Goal: Information Seeking & Learning: Learn about a topic

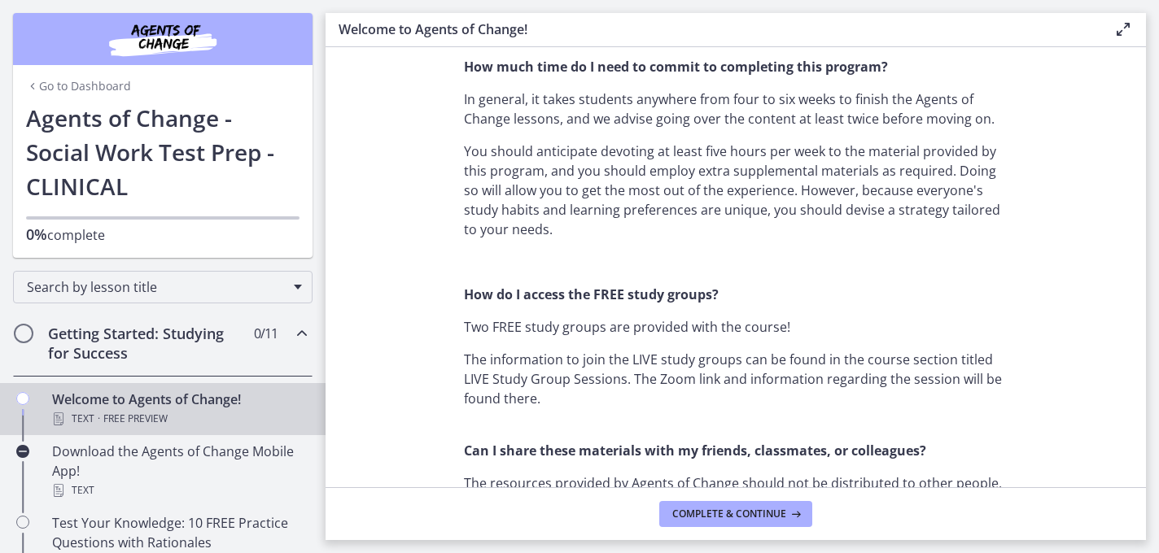
scroll to position [1134, 0]
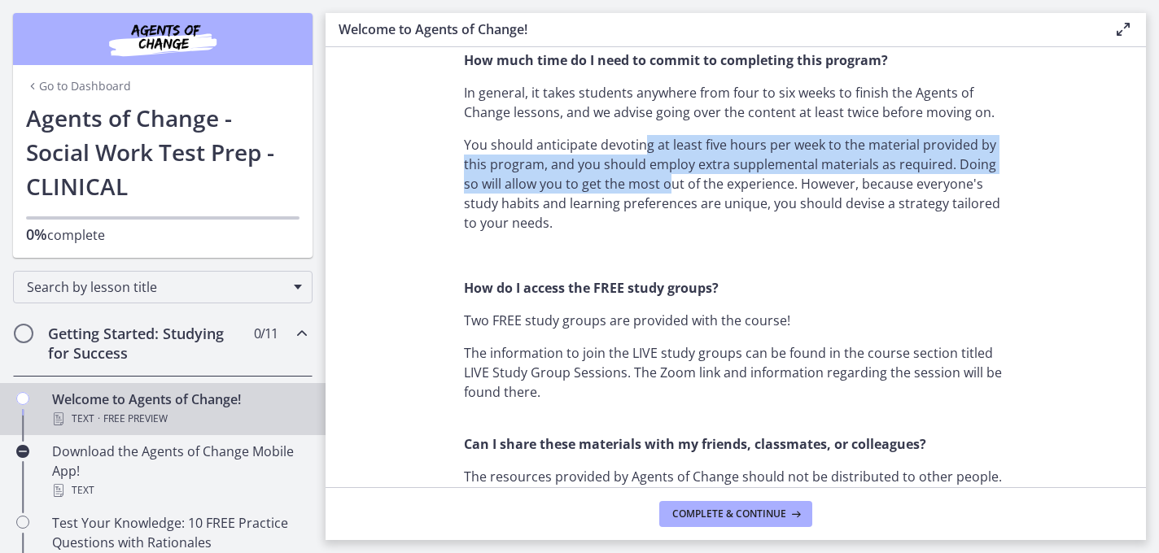
drag, startPoint x: 643, startPoint y: 145, endPoint x: 652, endPoint y: 186, distance: 42.5
click at [652, 186] on p "You should anticipate devoting at least five hours per week to the material pro…" at bounding box center [736, 184] width 544 height 98
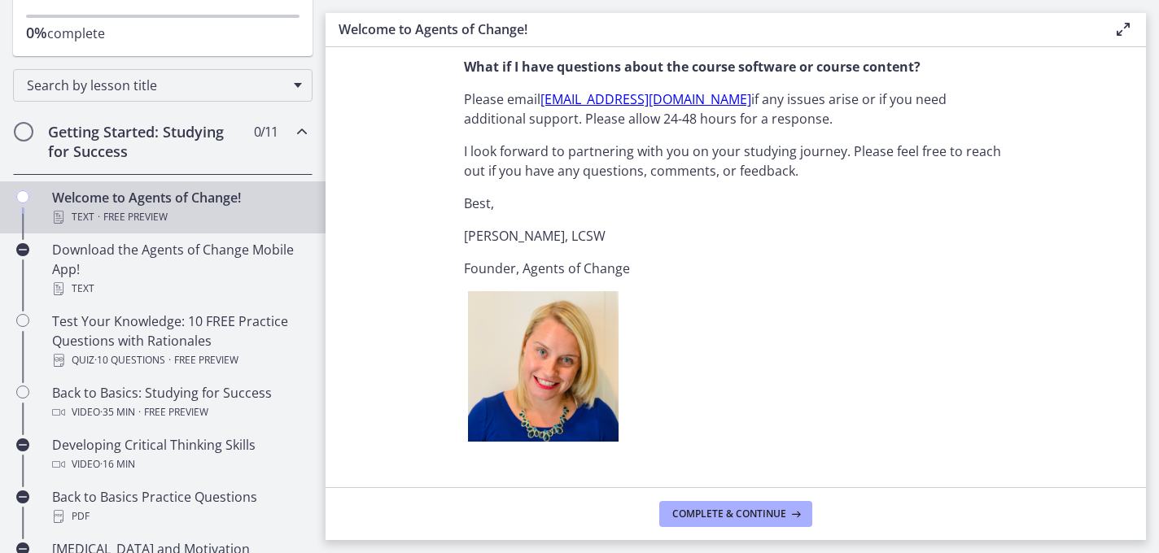
scroll to position [216, 0]
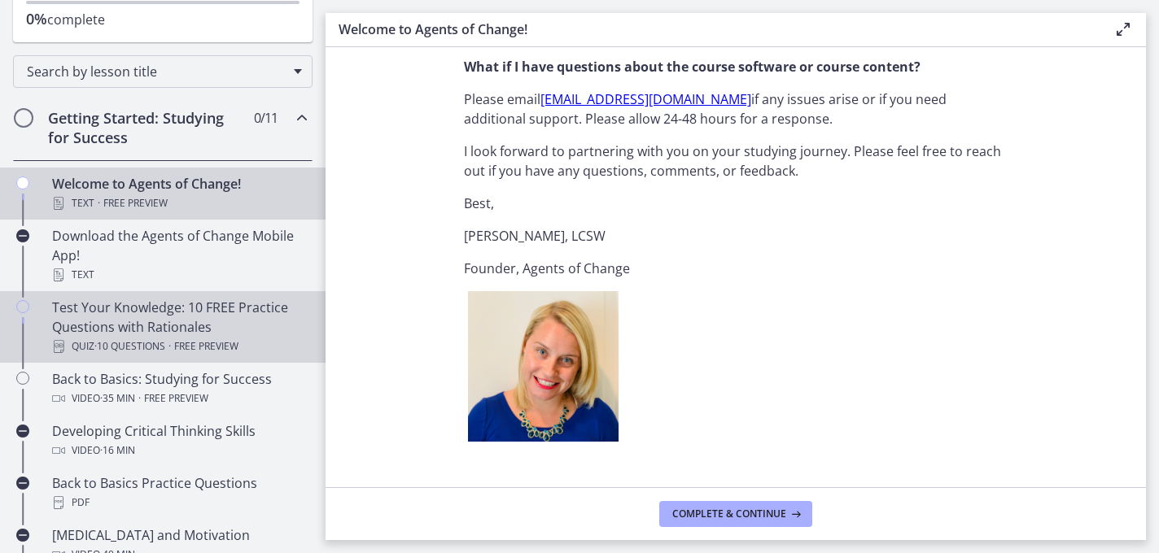
click at [229, 317] on div "Test Your Knowledge: 10 FREE Practice Questions with Rationales Quiz · 10 Quest…" at bounding box center [179, 327] width 254 height 59
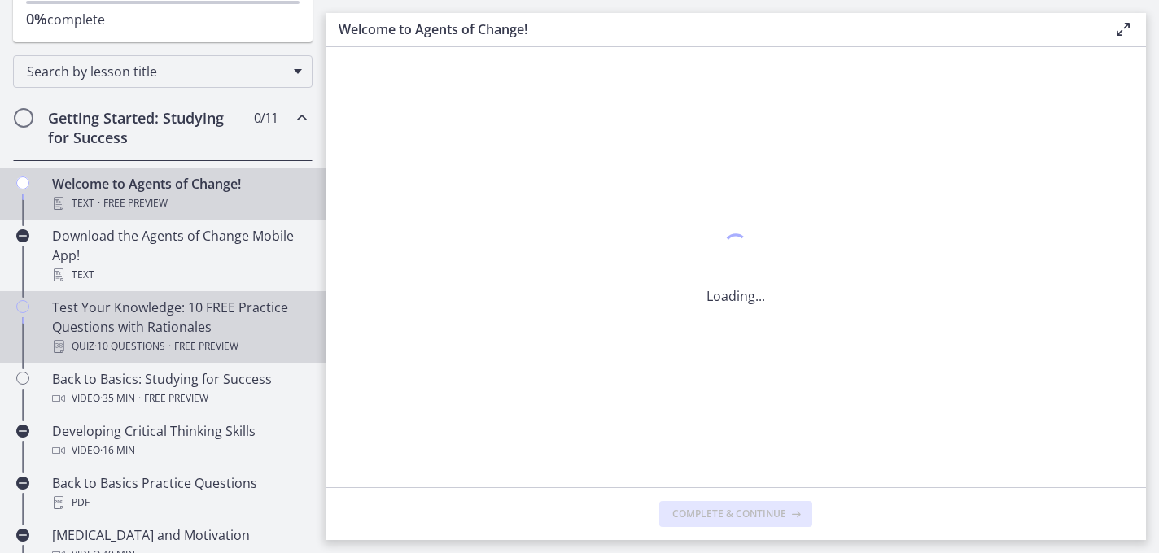
scroll to position [0, 0]
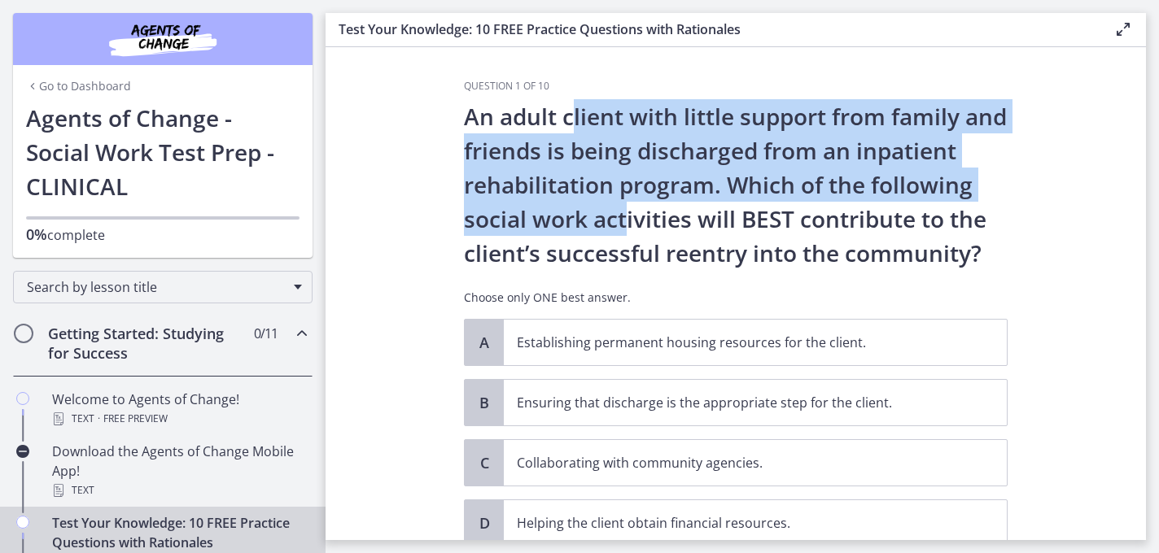
drag, startPoint x: 571, startPoint y: 116, endPoint x: 615, endPoint y: 215, distance: 108.2
click at [615, 215] on p "An adult client with little support from family and friends is being discharged…" at bounding box center [736, 184] width 544 height 171
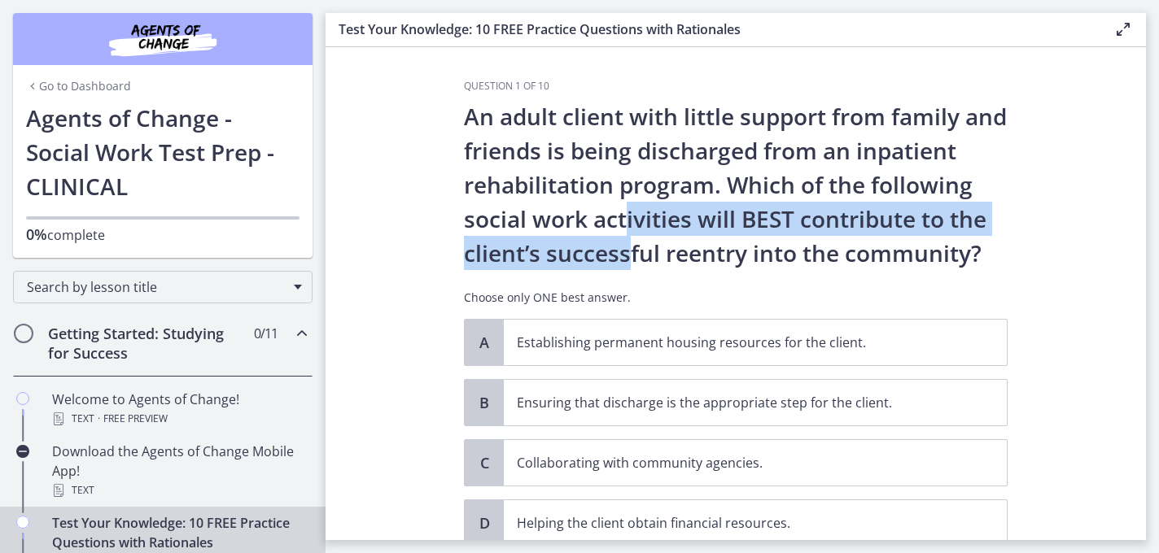
drag, startPoint x: 615, startPoint y: 215, endPoint x: 622, endPoint y: 253, distance: 38.8
click at [622, 253] on p "An adult client with little support from family and friends is being discharged…" at bounding box center [736, 184] width 544 height 171
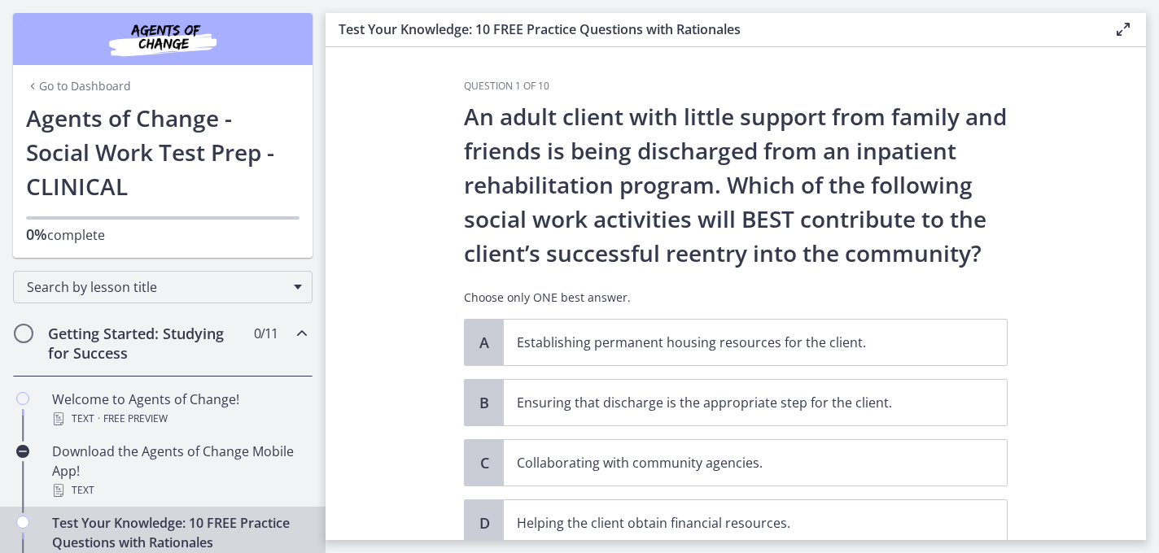
click at [623, 253] on p "An adult client with little support from family and friends is being discharged…" at bounding box center [736, 184] width 544 height 171
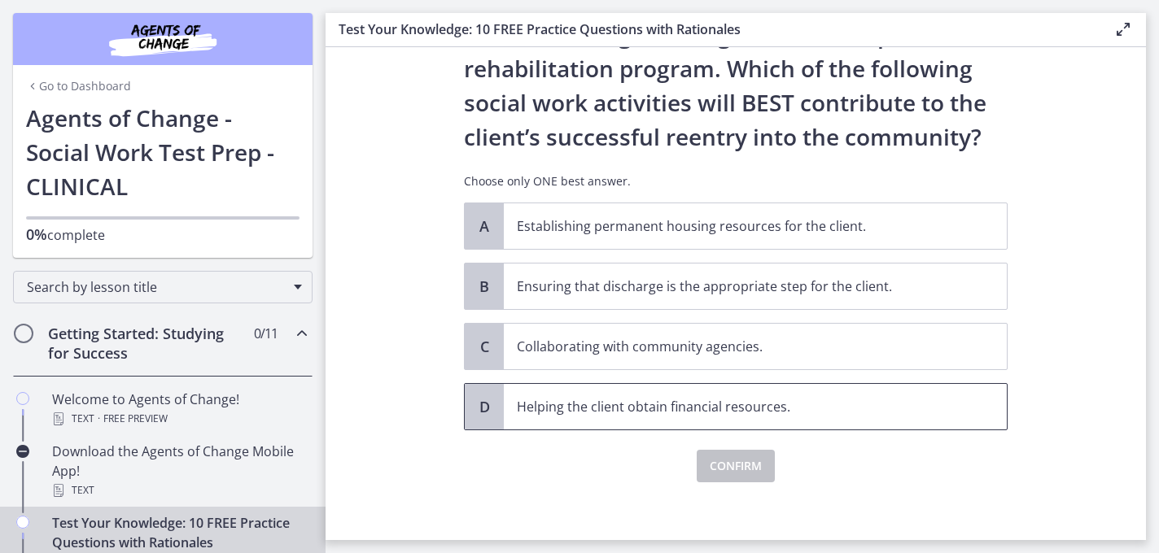
scroll to position [124, 0]
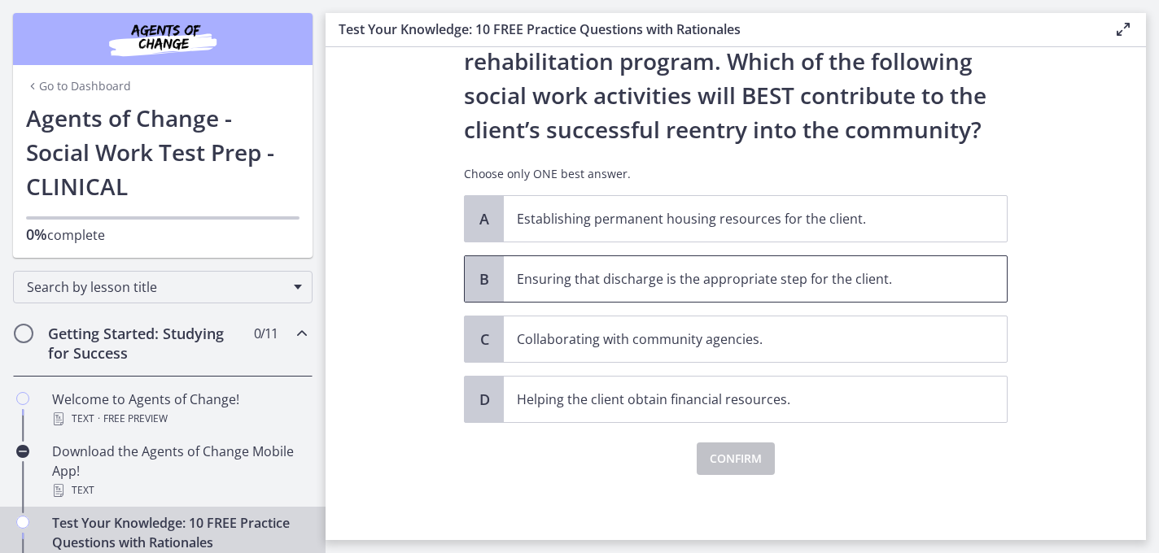
click at [824, 268] on span "Ensuring that discharge is the appropriate step for the client." at bounding box center [755, 279] width 503 height 46
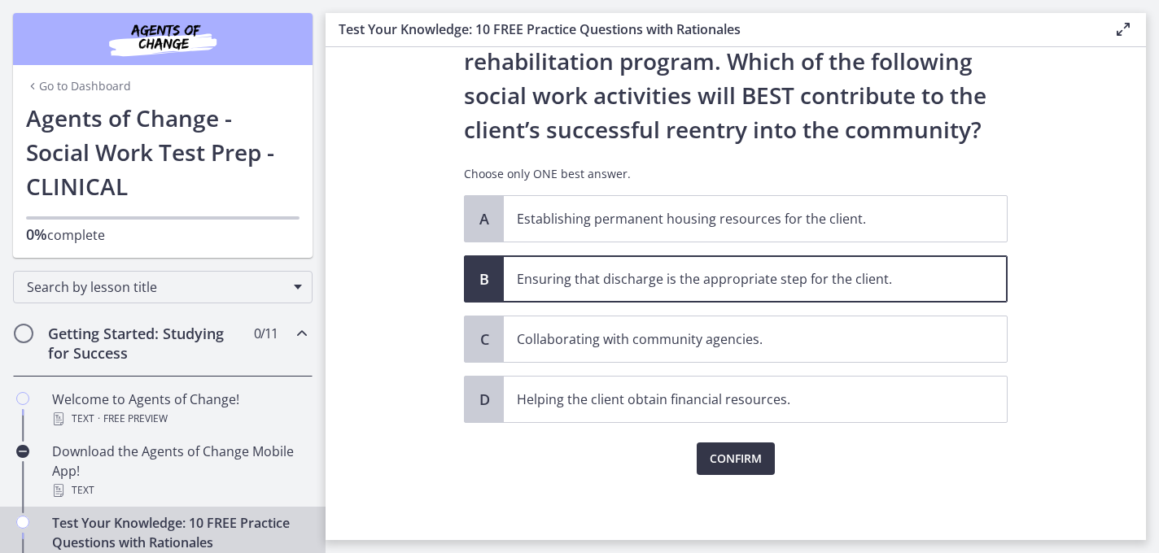
click at [738, 463] on span "Confirm" at bounding box center [736, 459] width 52 height 20
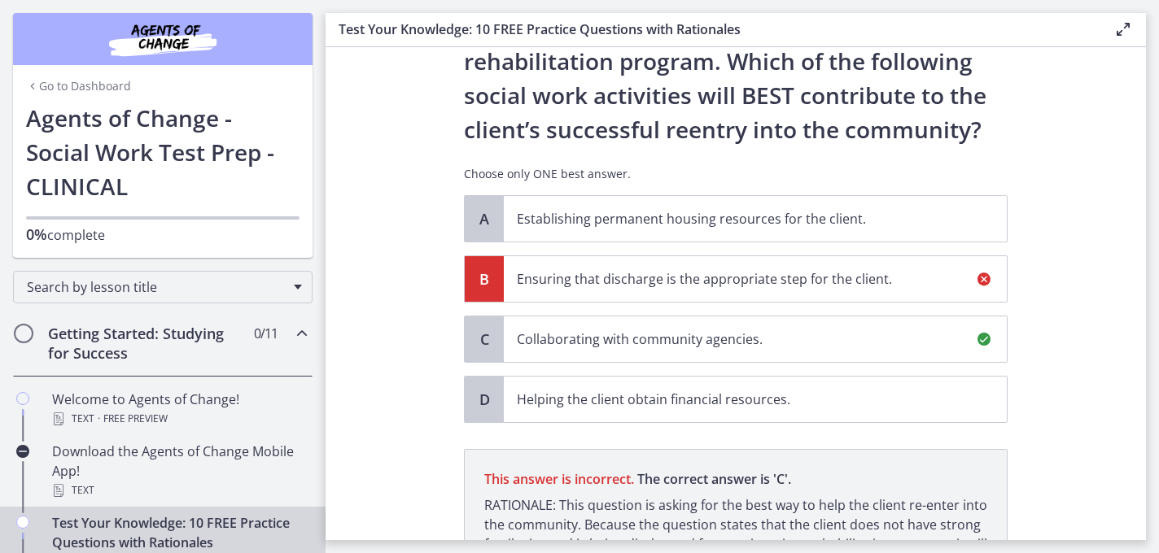
scroll to position [314, 0]
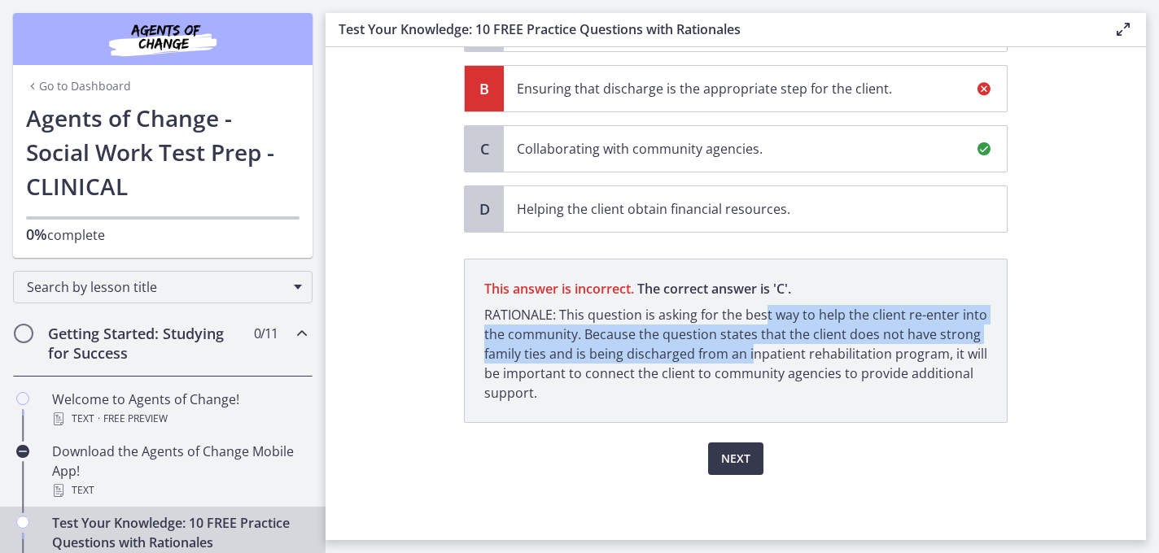
drag, startPoint x: 763, startPoint y: 312, endPoint x: 753, endPoint y: 352, distance: 42.0
click at [753, 352] on p "RATIONALE: This question is asking for the best way to help the client re-enter…" at bounding box center [735, 354] width 503 height 98
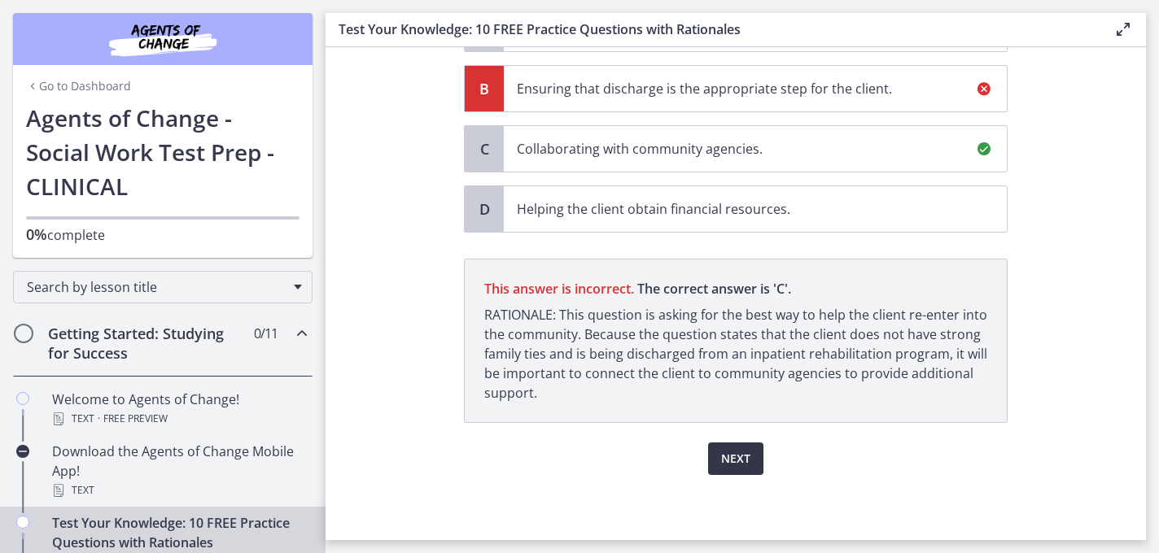
click at [733, 469] on button "Next" at bounding box center [735, 459] width 55 height 33
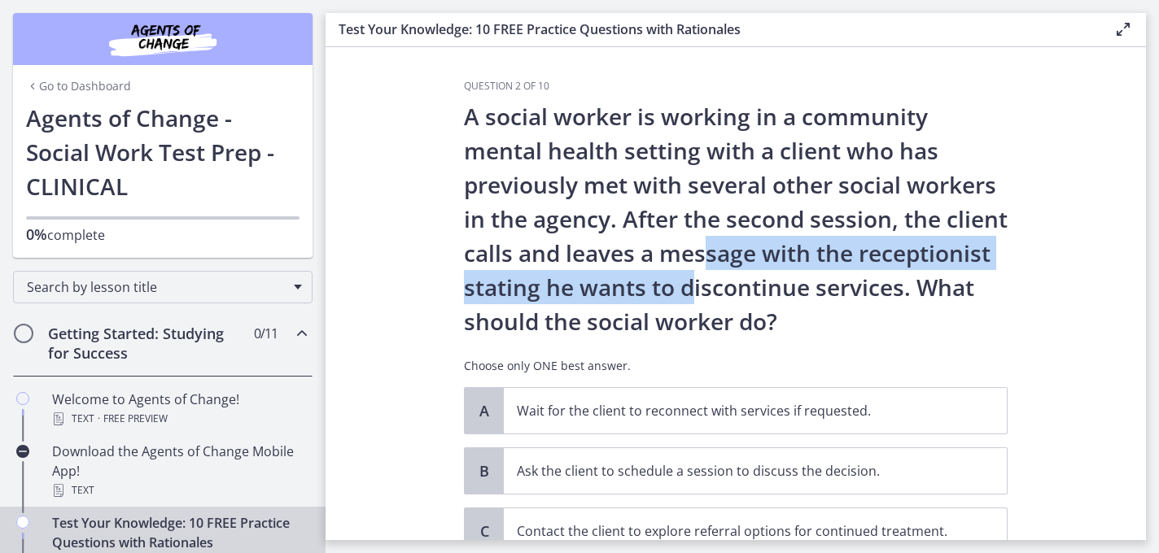
drag, startPoint x: 701, startPoint y: 247, endPoint x: 693, endPoint y: 286, distance: 39.1
click at [693, 283] on p "A social worker is working in a community mental health setting with a client w…" at bounding box center [736, 218] width 544 height 239
click at [693, 286] on p "A social worker is working in a community mental health setting with a client w…" at bounding box center [736, 218] width 544 height 239
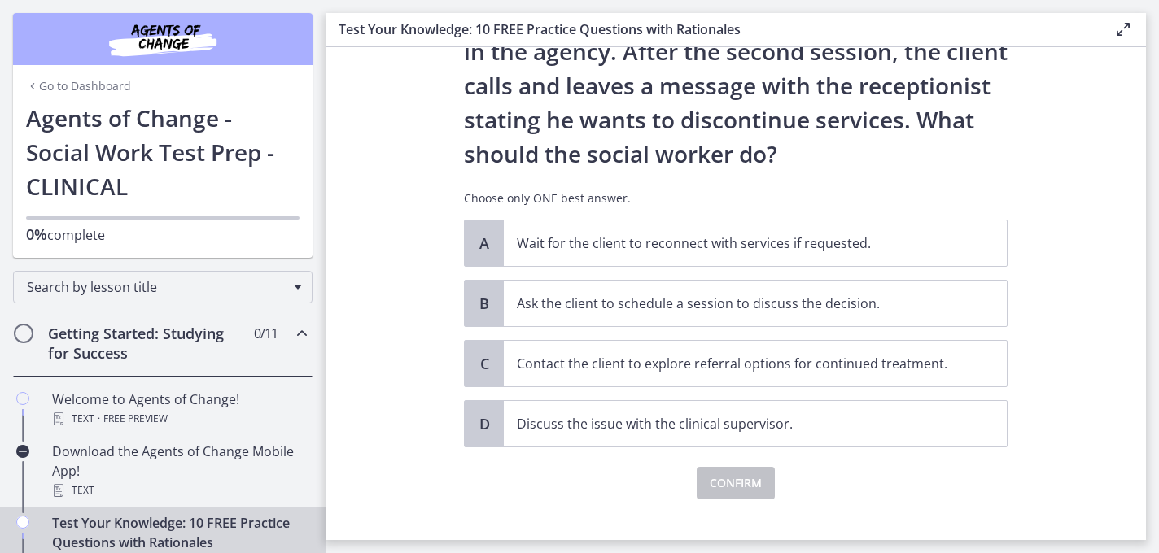
scroll to position [192, 0]
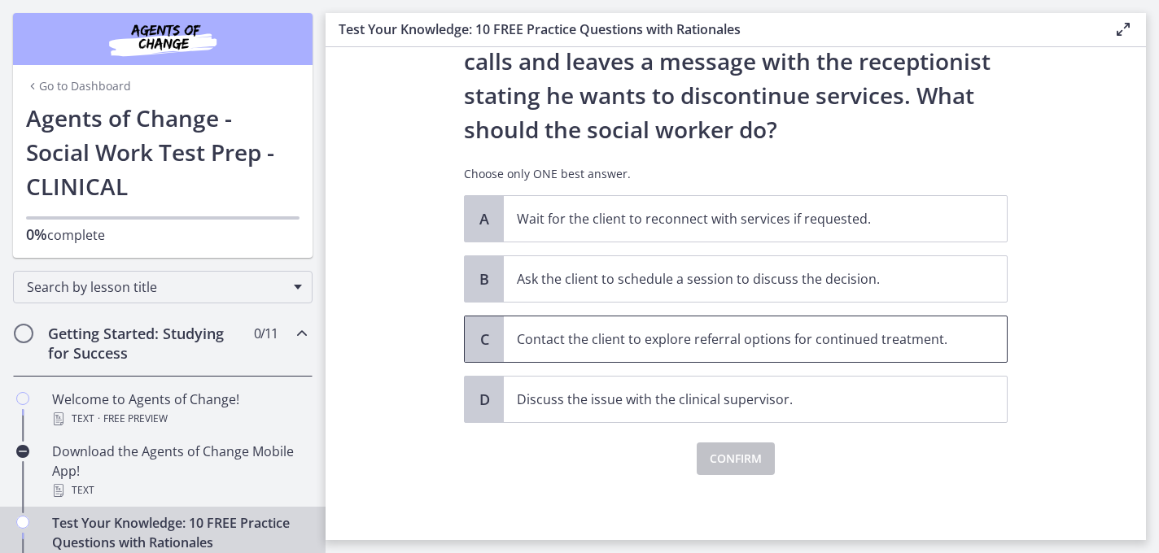
click at [751, 337] on p "Contact the client to explore referral options for continued treatment." at bounding box center [739, 340] width 444 height 20
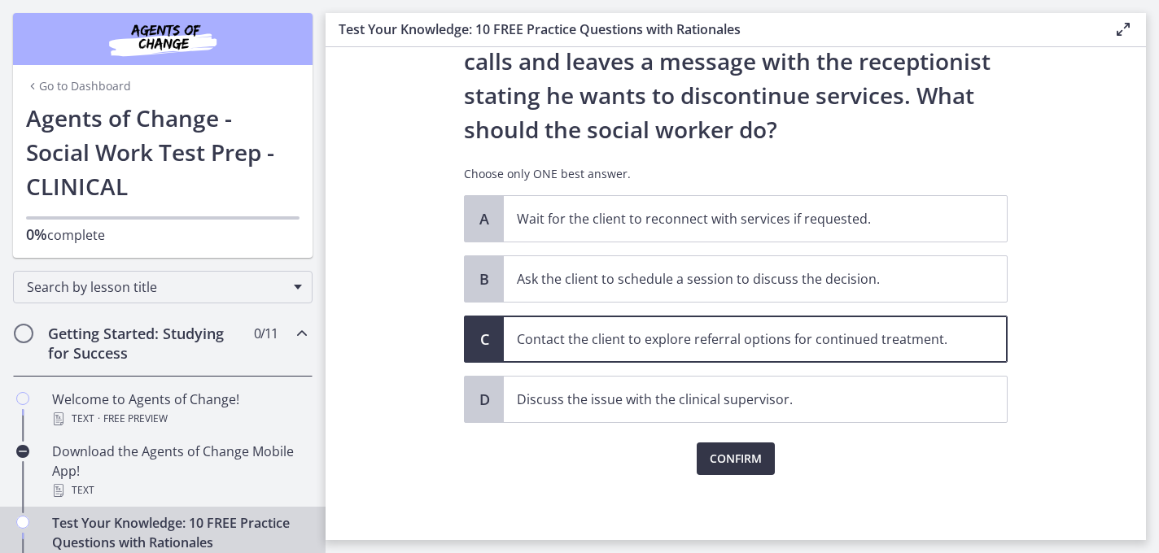
click at [737, 454] on span "Confirm" at bounding box center [736, 459] width 52 height 20
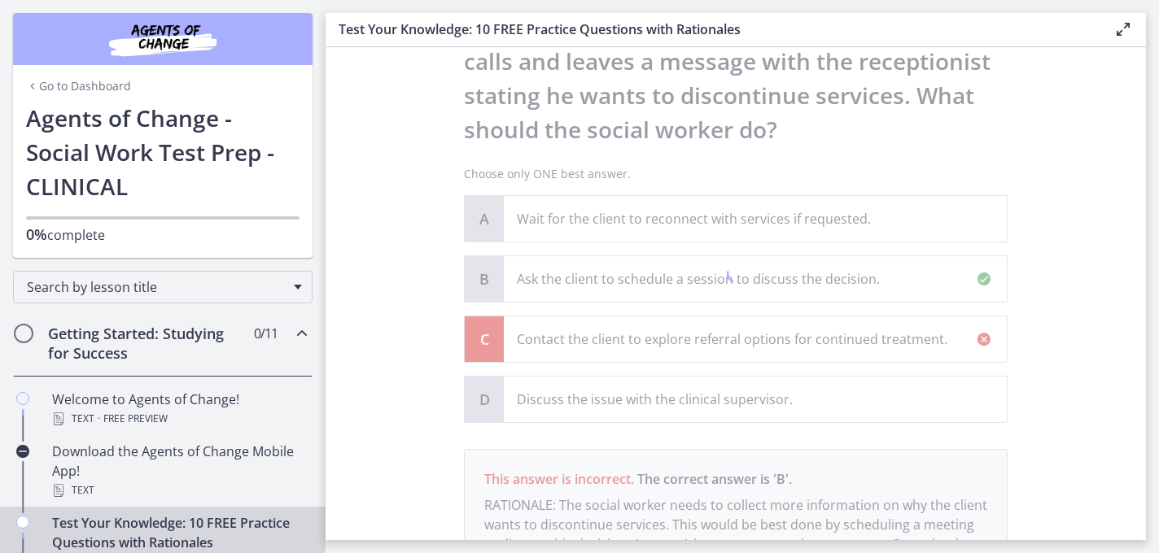
scroll to position [383, 0]
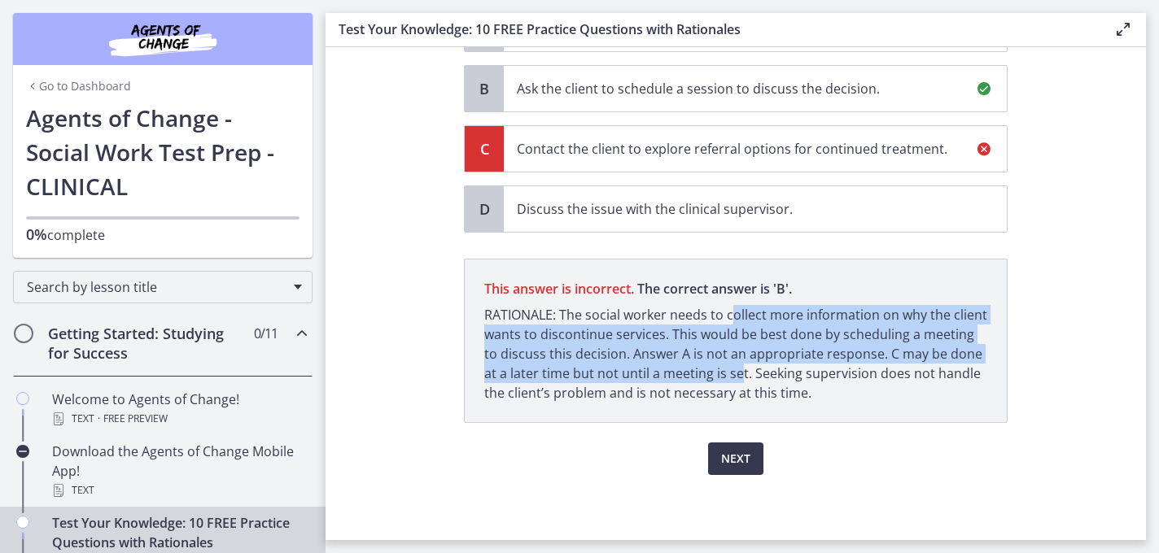
drag, startPoint x: 731, startPoint y: 320, endPoint x: 711, endPoint y: 371, distance: 54.9
click at [711, 371] on p "RATIONALE: The social worker needs to collect more information on why the clien…" at bounding box center [735, 354] width 503 height 98
click at [711, 370] on p "RATIONALE: The social worker needs to collect more information on why the clien…" at bounding box center [735, 354] width 503 height 98
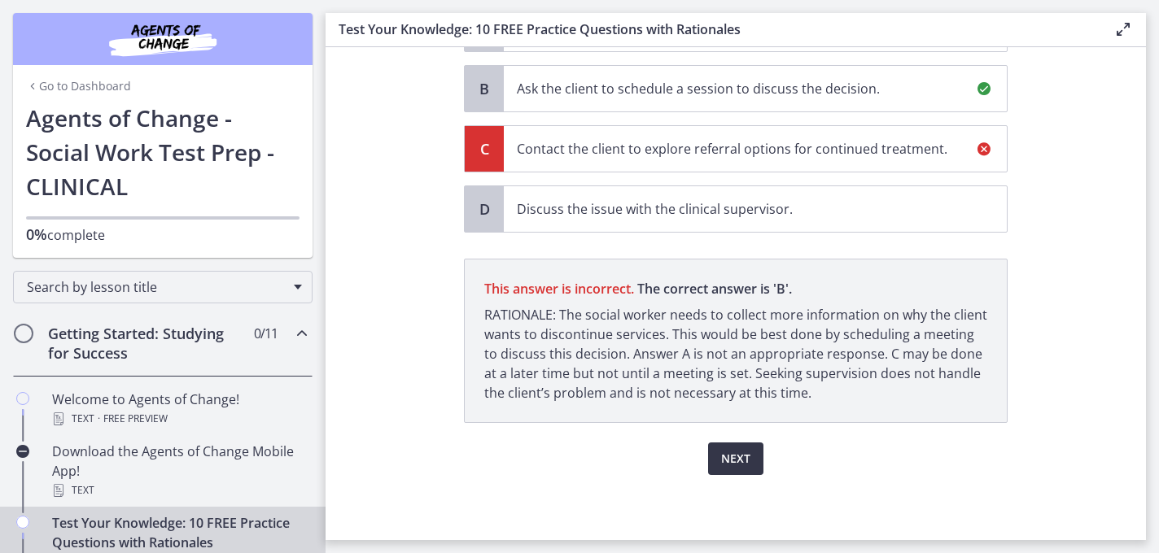
click at [728, 449] on span "Next" at bounding box center [735, 459] width 29 height 20
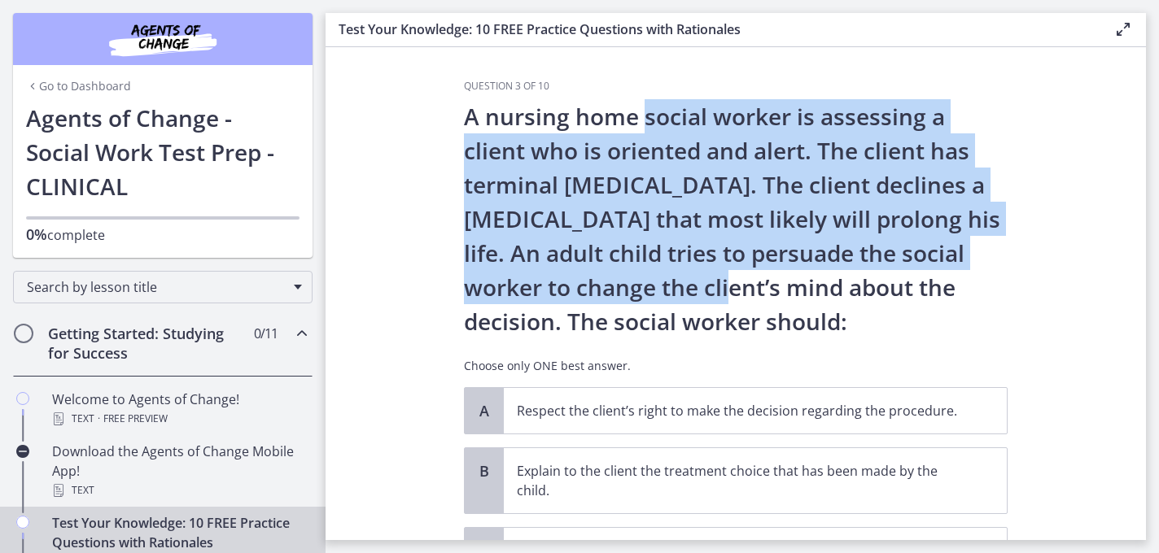
drag, startPoint x: 641, startPoint y: 116, endPoint x: 693, endPoint y: 282, distance: 175.0
click at [693, 282] on p "A nursing home social worker is assessing a client who is oriented and alert. T…" at bounding box center [736, 218] width 544 height 239
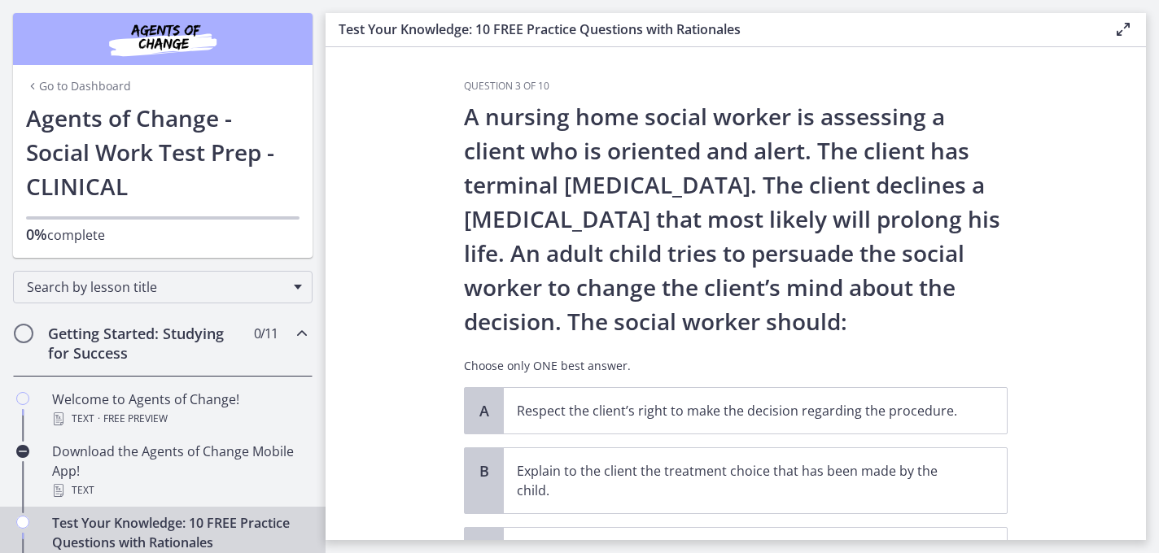
click at [695, 284] on p "A nursing home social worker is assessing a client who is oriented and alert. T…" at bounding box center [736, 218] width 544 height 239
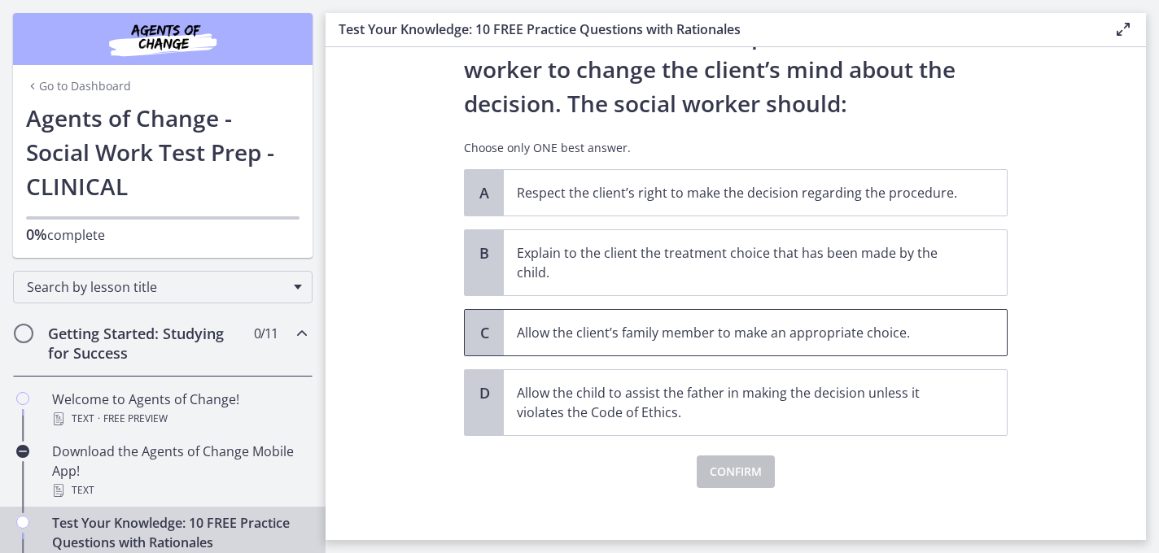
scroll to position [221, 0]
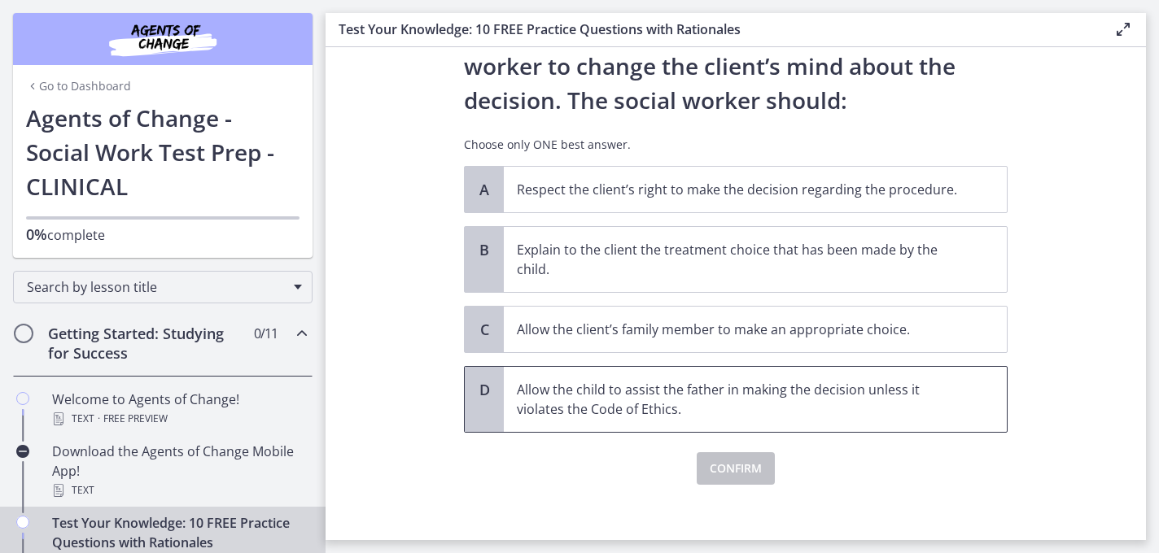
click at [771, 404] on p "Allow the child to assist the father in making the decision unless it violates …" at bounding box center [739, 399] width 444 height 39
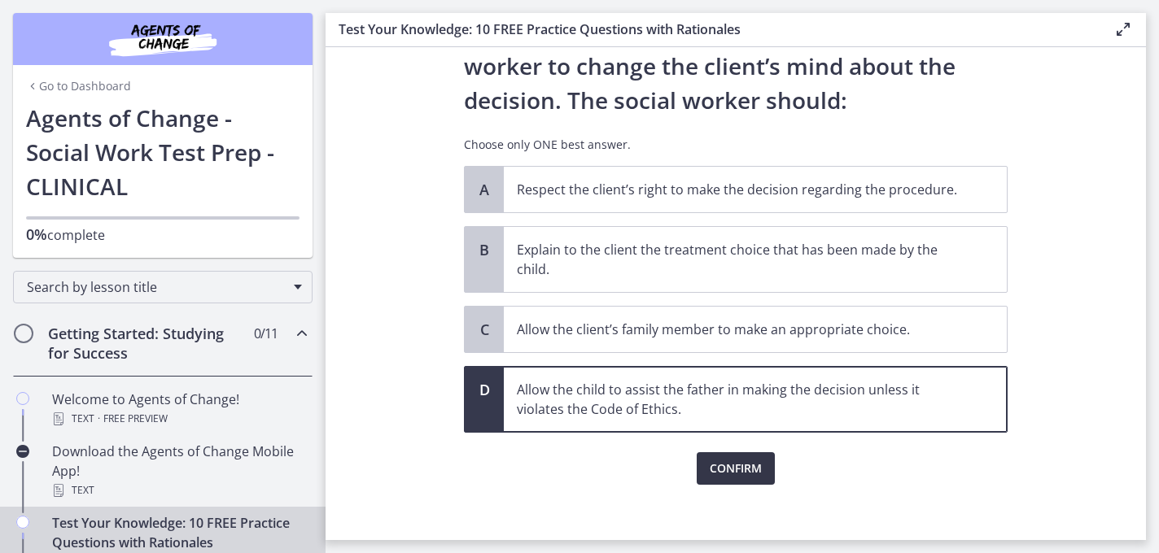
click at [733, 466] on span "Confirm" at bounding box center [736, 469] width 52 height 20
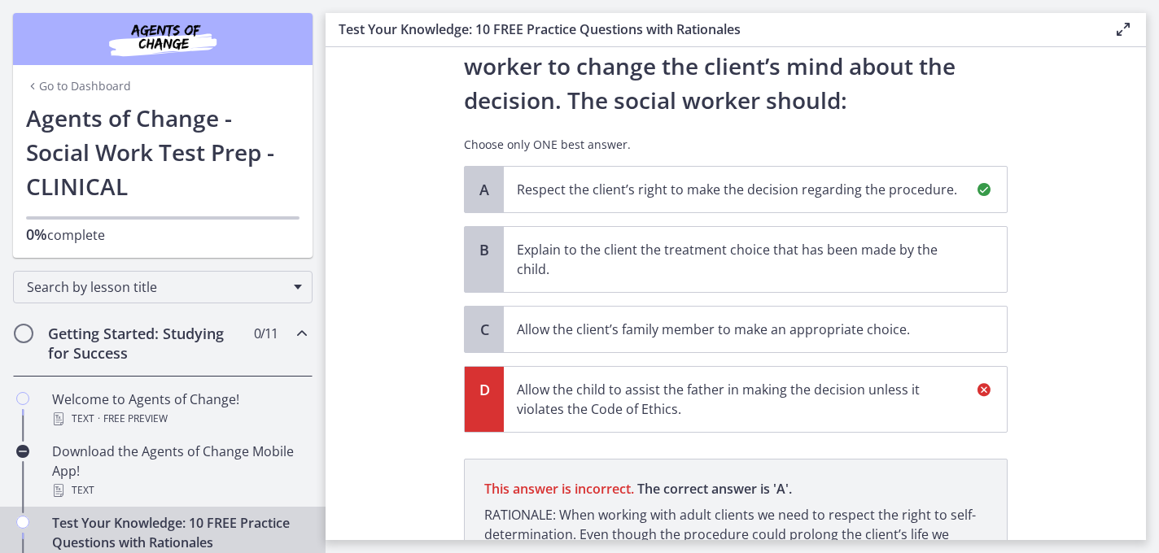
scroll to position [402, 0]
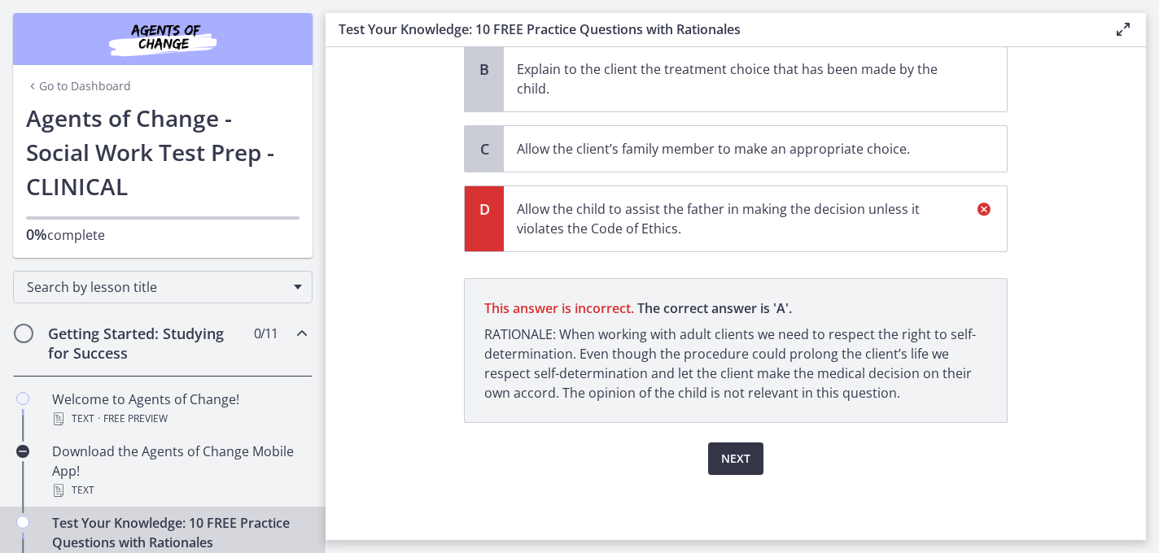
click at [733, 466] on span "Next" at bounding box center [735, 459] width 29 height 20
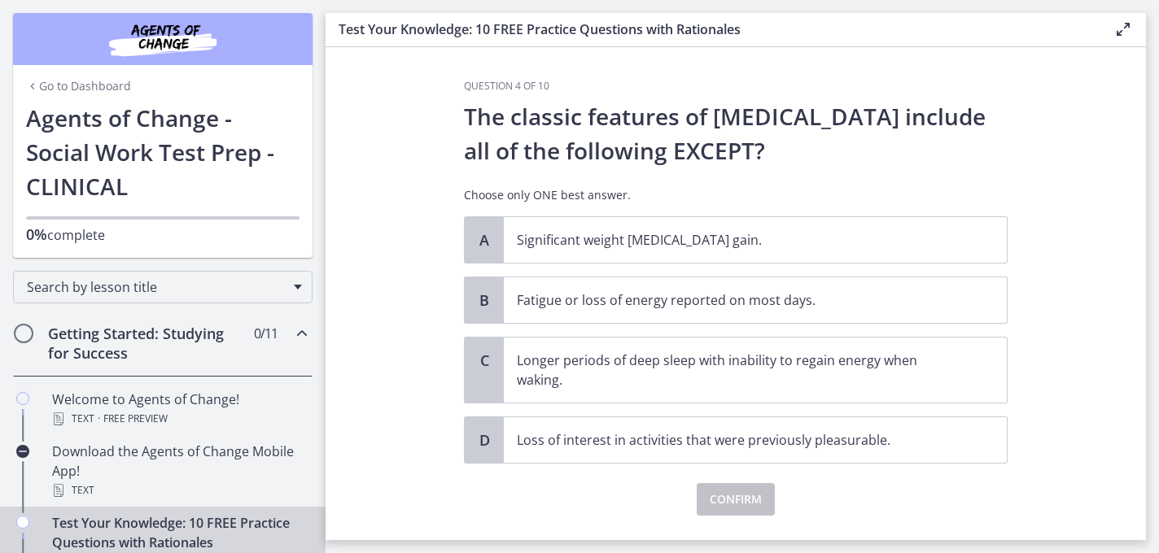
click at [700, 116] on p "The classic features of [MEDICAL_DATA] include all of the following EXCEPT?" at bounding box center [736, 133] width 544 height 68
click at [716, 374] on p "Longer periods of deep sleep with inability to regain energy when waking." at bounding box center [739, 370] width 444 height 39
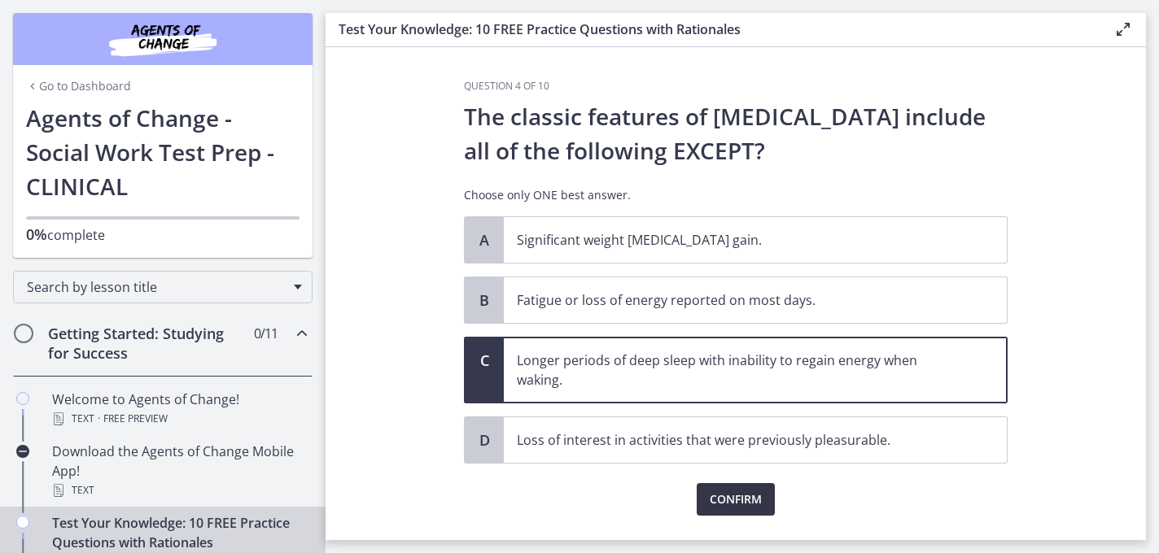
click at [737, 509] on span "Confirm" at bounding box center [736, 500] width 52 height 20
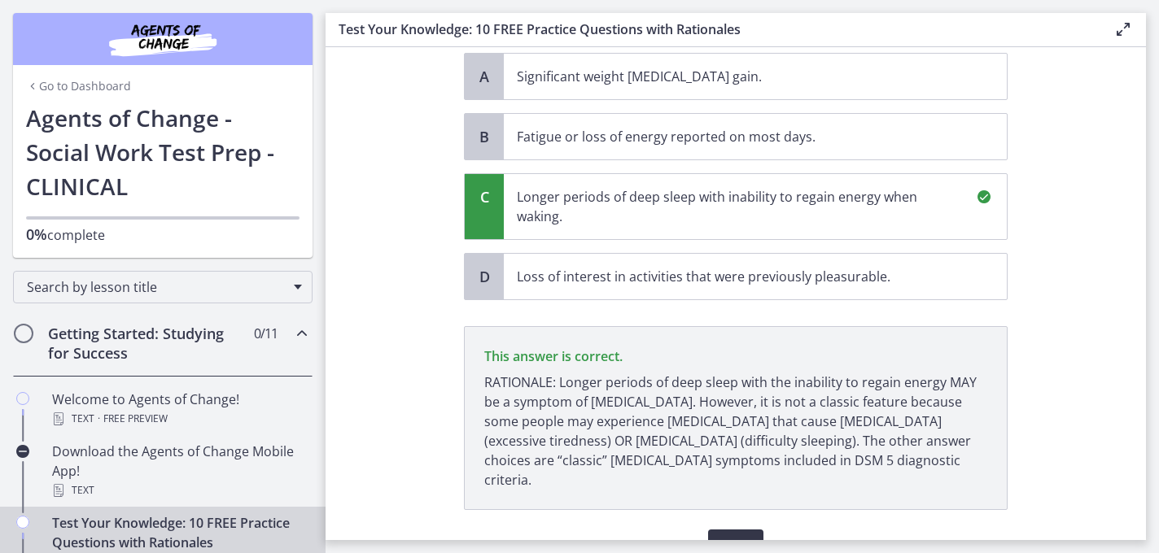
scroll to position [231, 0]
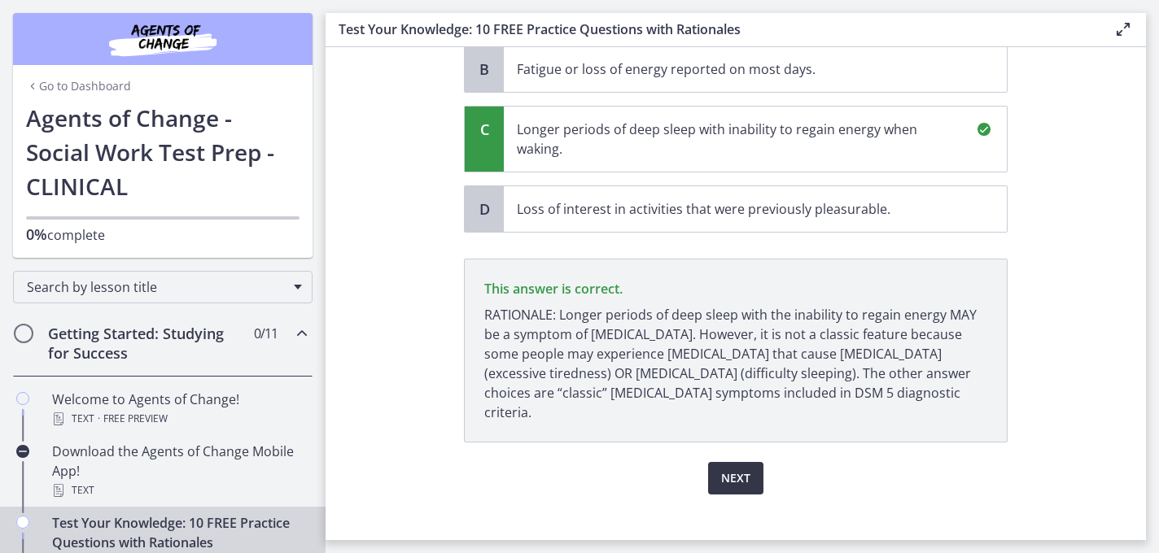
click at [729, 469] on span "Next" at bounding box center [735, 479] width 29 height 20
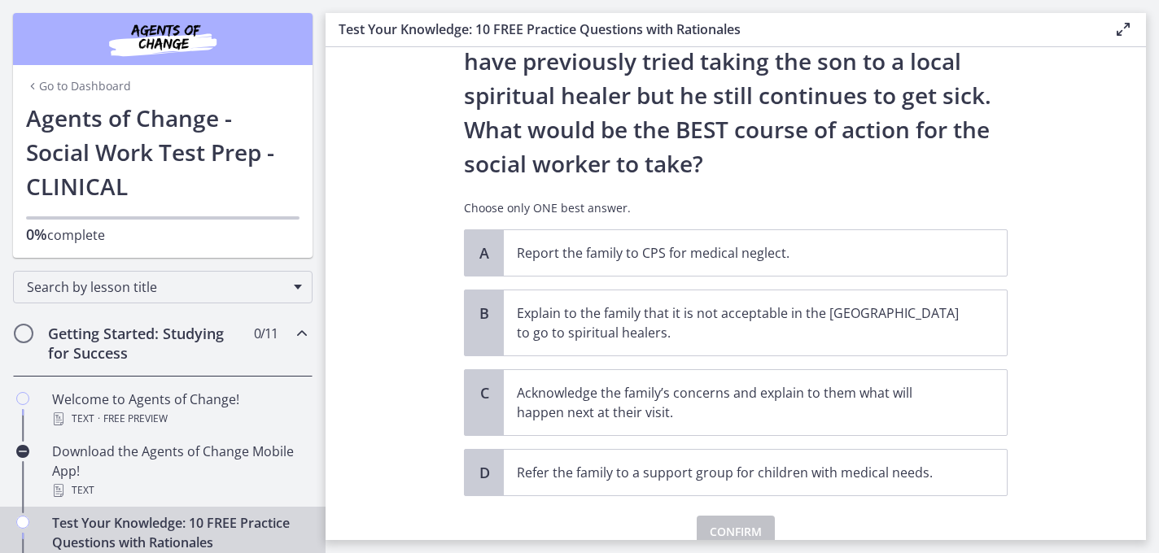
scroll to position [293, 0]
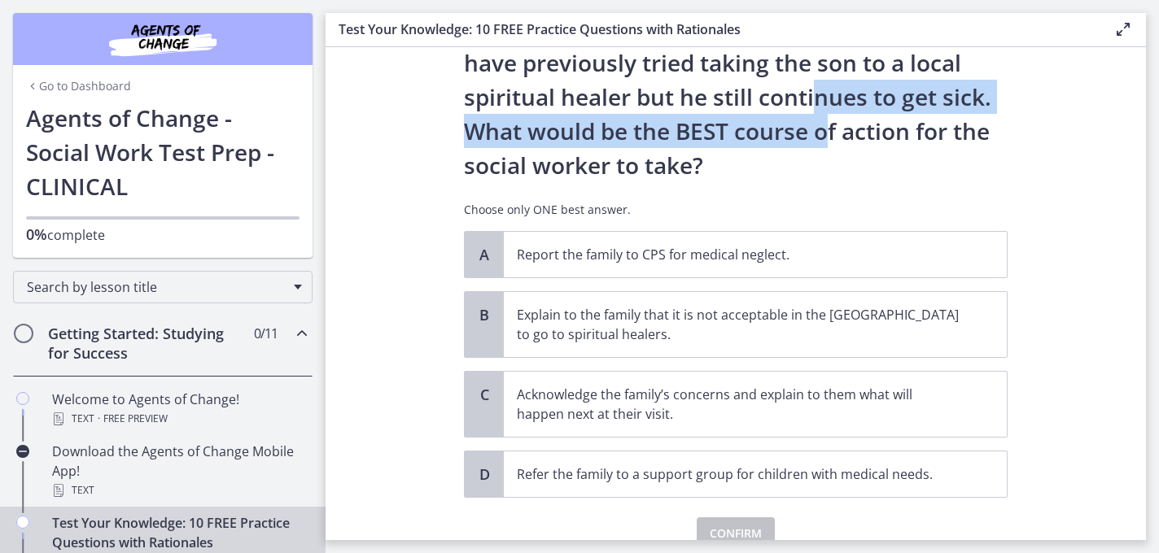
drag, startPoint x: 716, startPoint y: 98, endPoint x: 722, endPoint y: 129, distance: 31.4
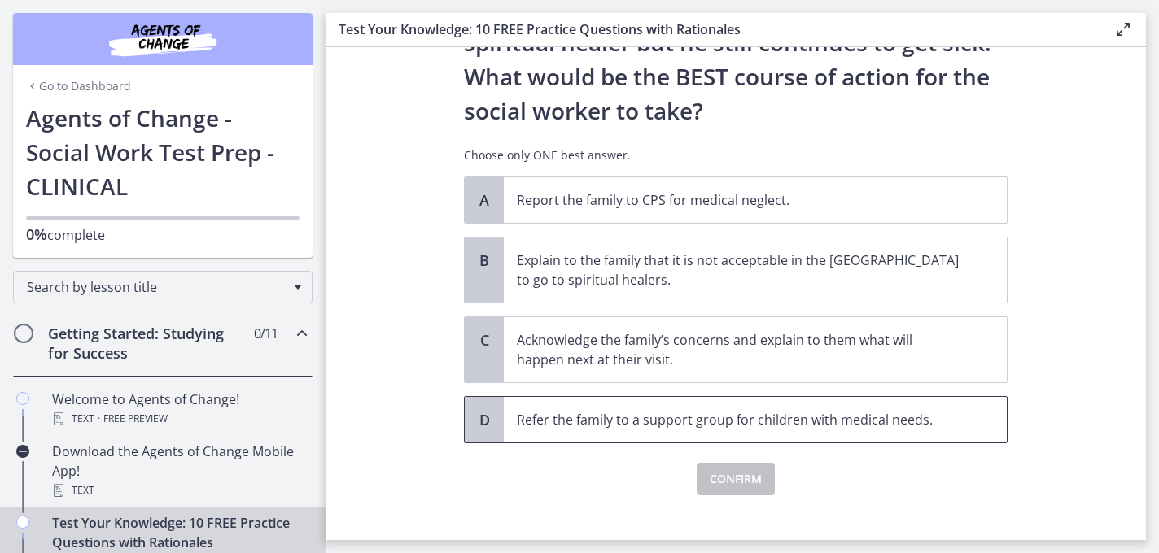
scroll to position [368, 0]
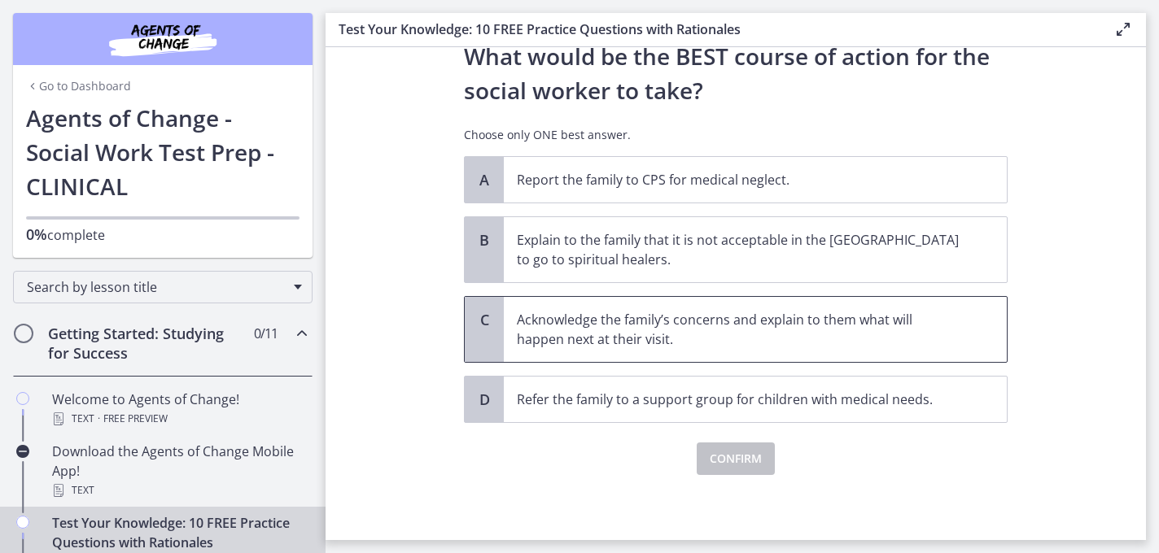
click at [740, 332] on p "Acknowledge the family’s concerns and explain to them what will happen next at …" at bounding box center [739, 329] width 444 height 39
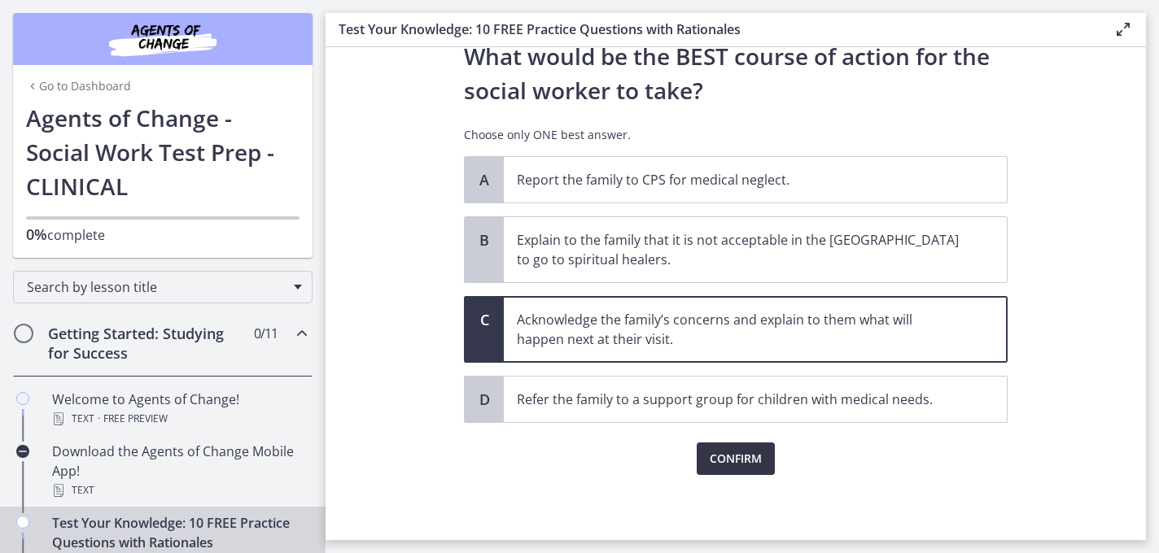
click at [748, 454] on span "Confirm" at bounding box center [736, 459] width 52 height 20
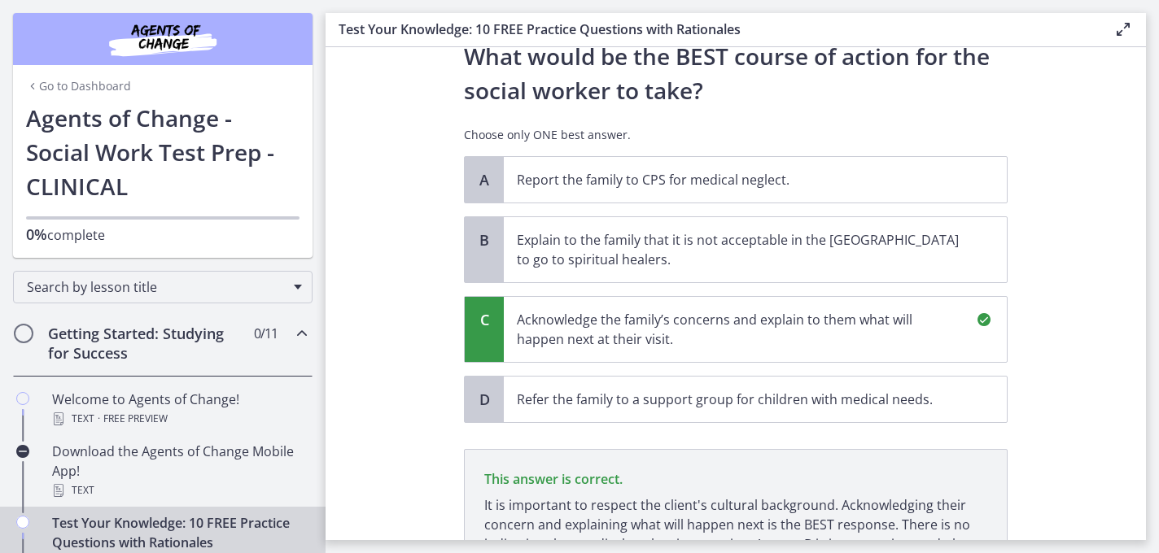
scroll to position [558, 0]
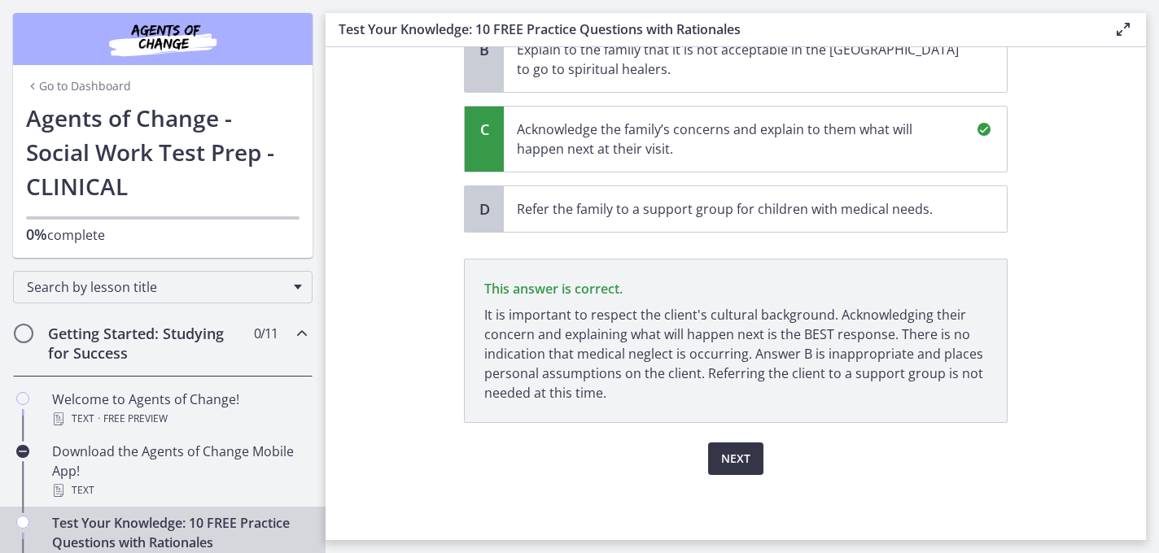
click at [748, 454] on span "Next" at bounding box center [735, 459] width 29 height 20
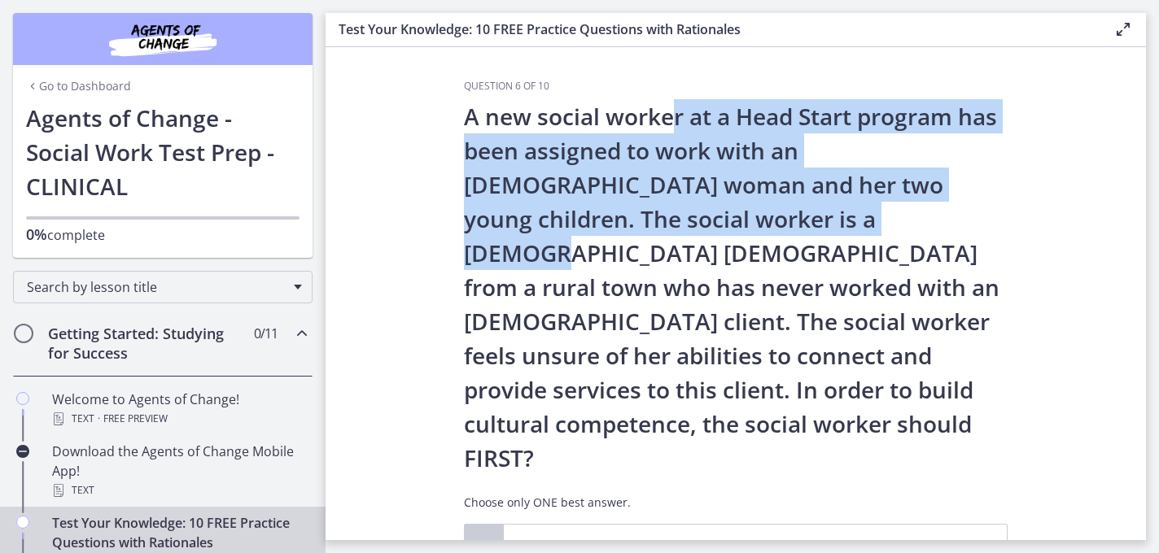
drag, startPoint x: 670, startPoint y: 121, endPoint x: 698, endPoint y: 219, distance: 101.7
click at [698, 219] on p "A new social worker at a Head Start program has been assigned to work with an […" at bounding box center [736, 287] width 544 height 376
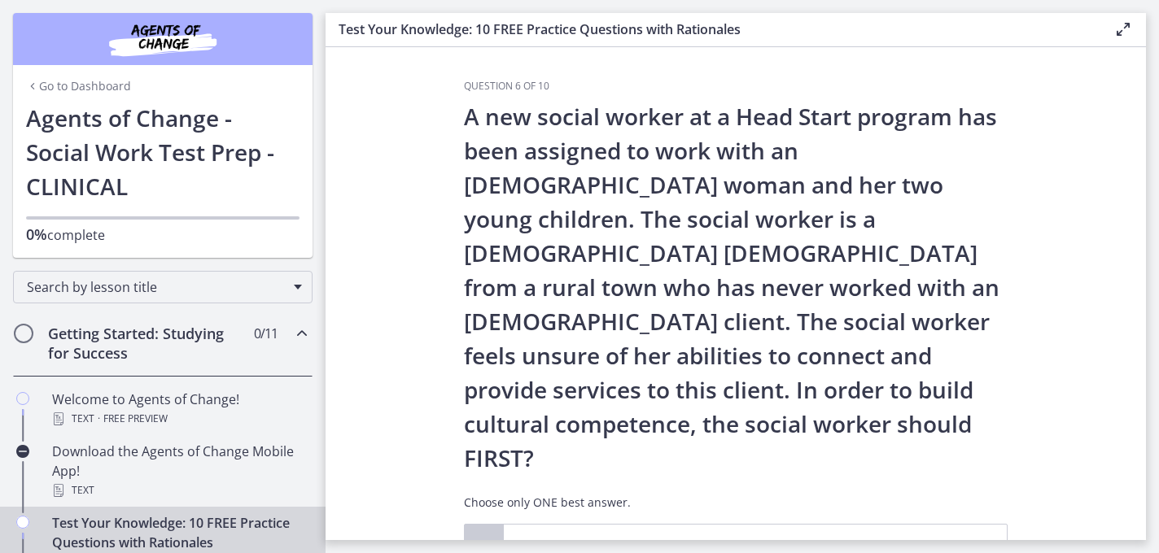
click at [698, 219] on p "A new social worker at a Head Start program has been assigned to work with an […" at bounding box center [736, 287] width 544 height 376
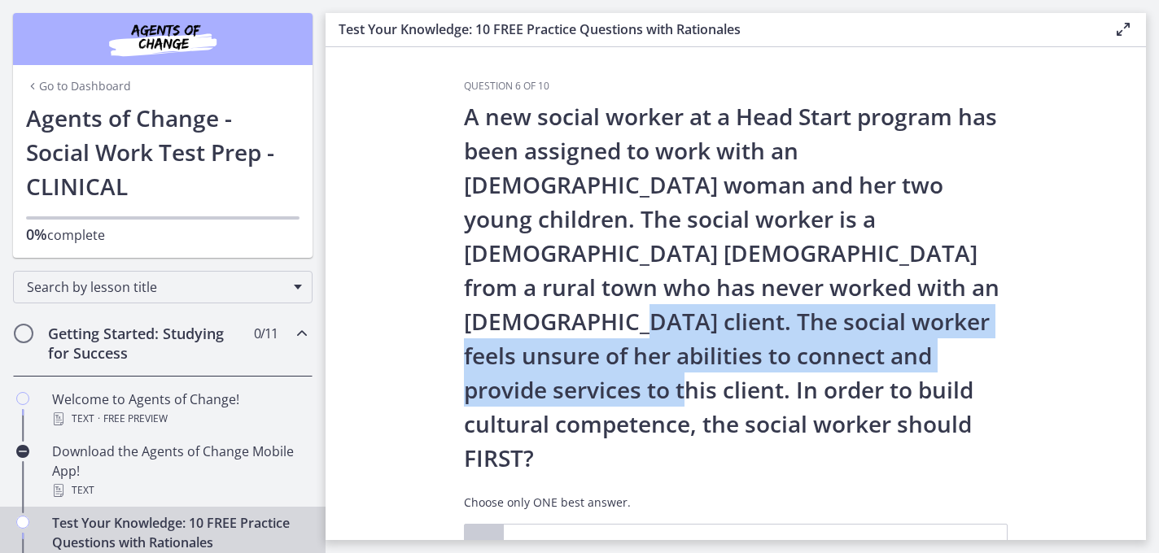
drag, startPoint x: 704, startPoint y: 281, endPoint x: 710, endPoint y: 361, distance: 80.0
click at [710, 361] on p "A new social worker at a Head Start program has been assigned to work with an […" at bounding box center [736, 287] width 544 height 376
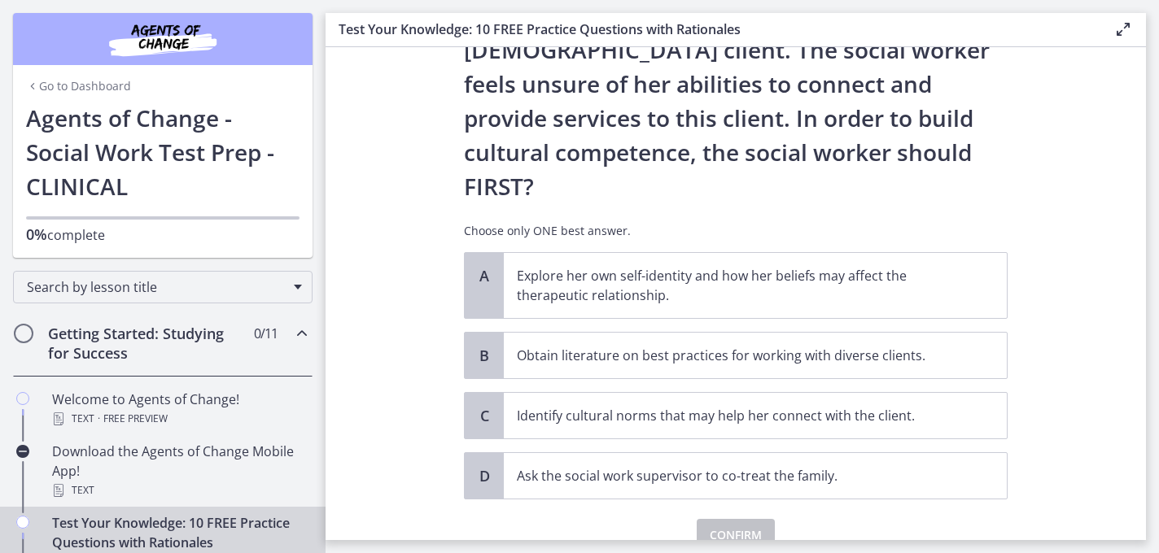
scroll to position [278, 0]
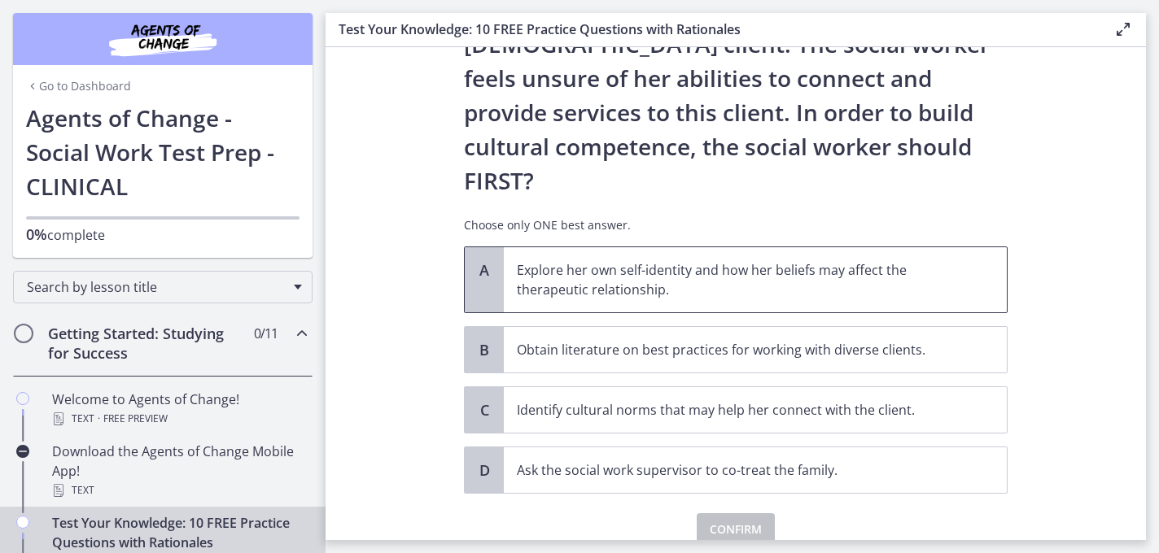
click at [693, 260] on p "Explore her own self-identity and how her beliefs may affect the therapeutic re…" at bounding box center [739, 279] width 444 height 39
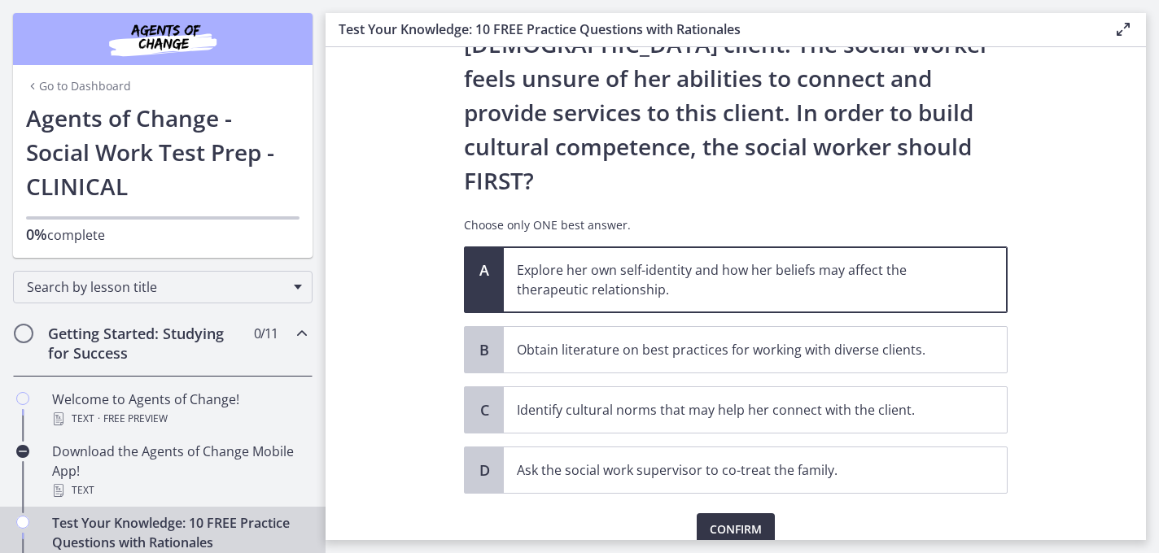
click at [733, 520] on span "Confirm" at bounding box center [736, 530] width 52 height 20
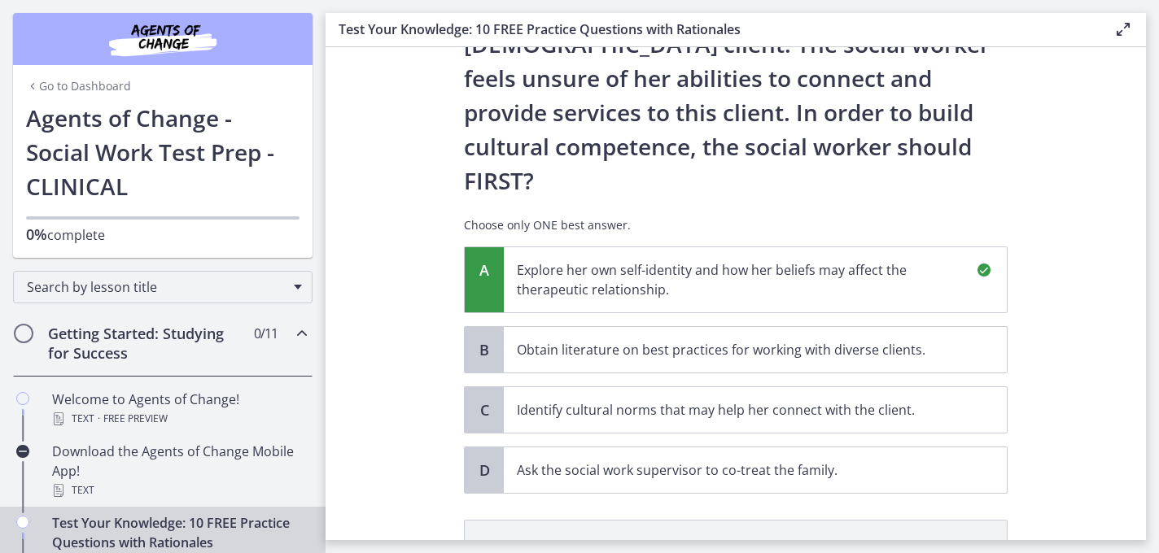
scroll to position [470, 0]
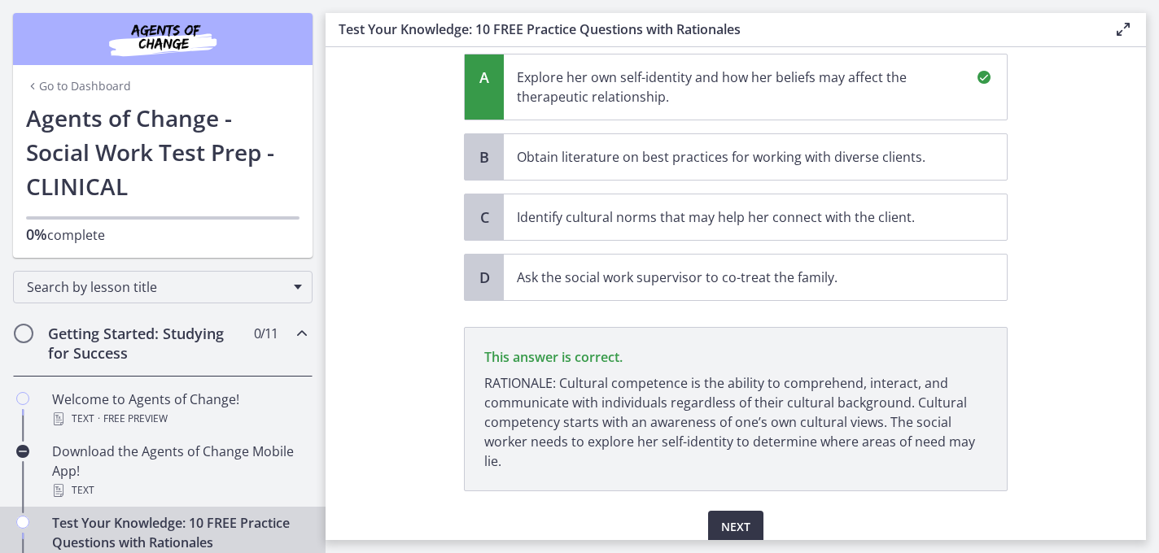
click at [733, 511] on button "Next" at bounding box center [735, 527] width 55 height 33
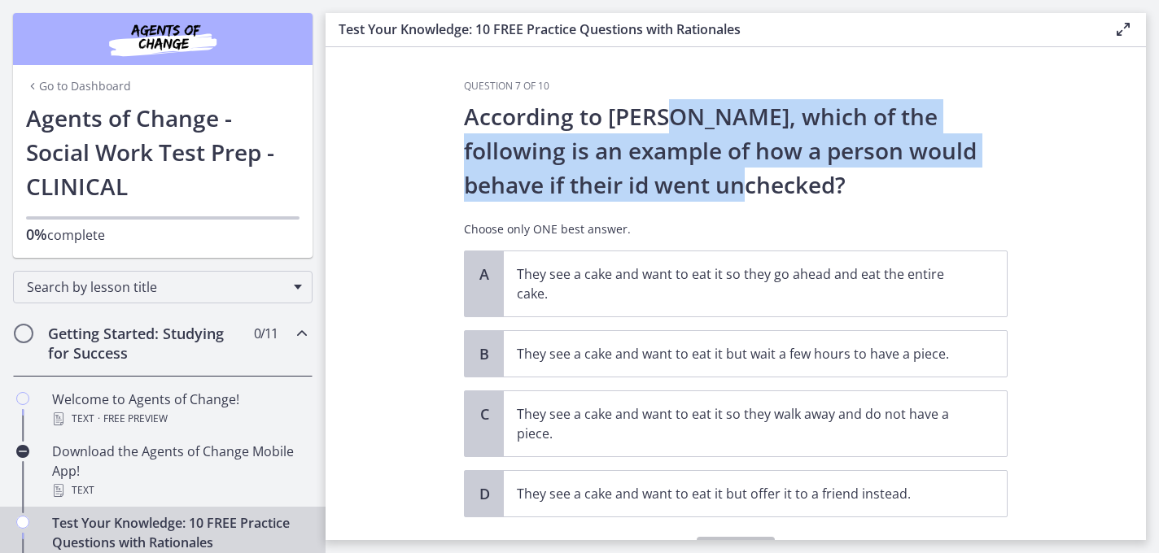
drag, startPoint x: 668, startPoint y: 112, endPoint x: 673, endPoint y: 191, distance: 79.1
click at [673, 191] on p "According to [PERSON_NAME], which of the following is an example of how a perso…" at bounding box center [736, 150] width 544 height 103
click at [654, 153] on p "According to [PERSON_NAME], which of the following is an example of how a perso…" at bounding box center [736, 150] width 544 height 103
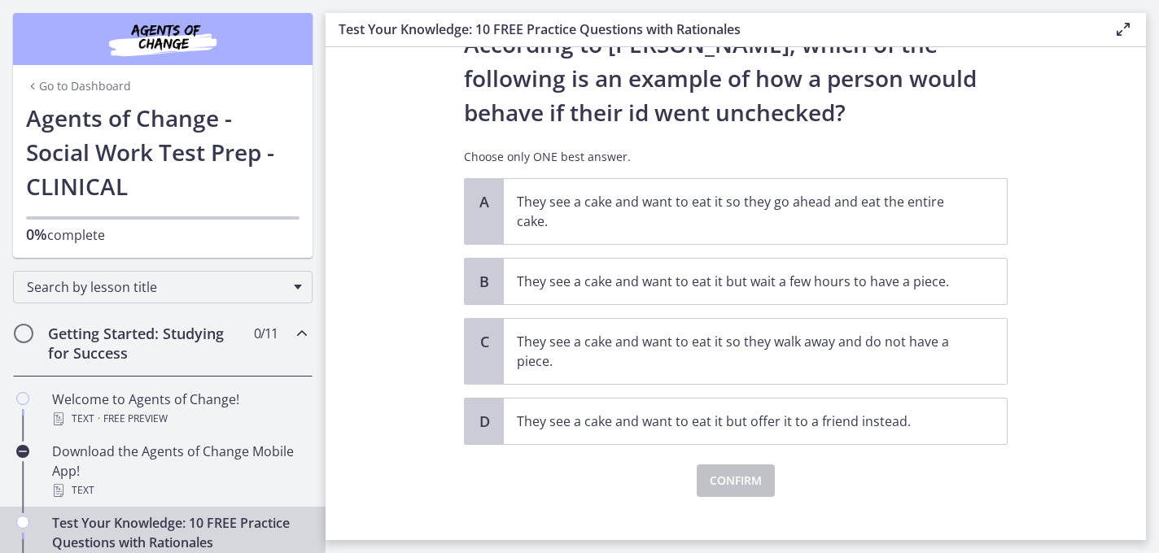
scroll to position [94, 0]
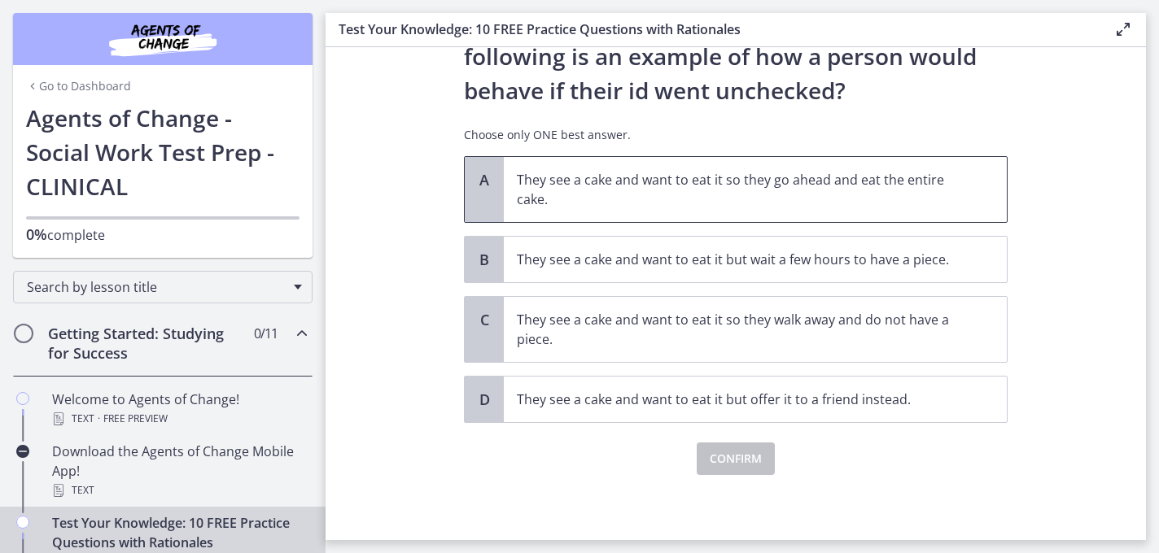
click at [722, 185] on p "They see a cake and want to eat it so they go ahead and eat the entire cake." at bounding box center [739, 189] width 444 height 39
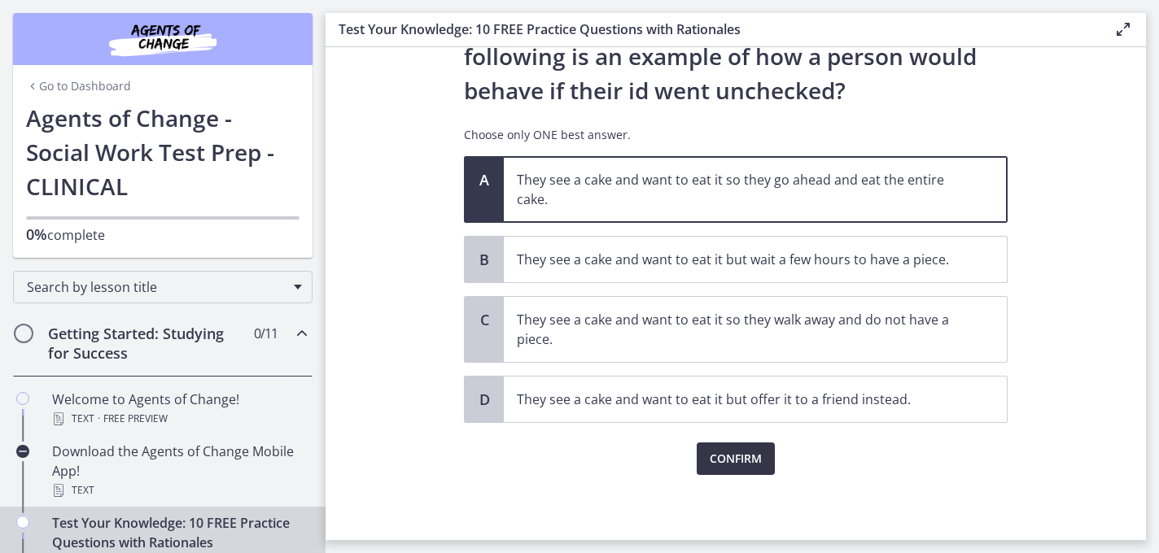
click at [712, 457] on span "Confirm" at bounding box center [736, 459] width 52 height 20
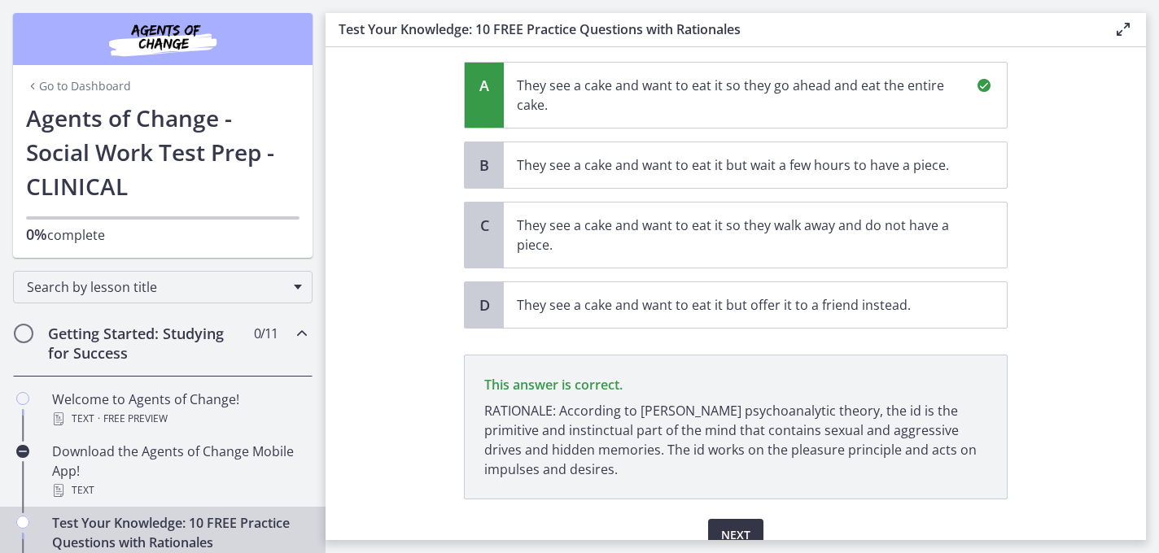
scroll to position [265, 0]
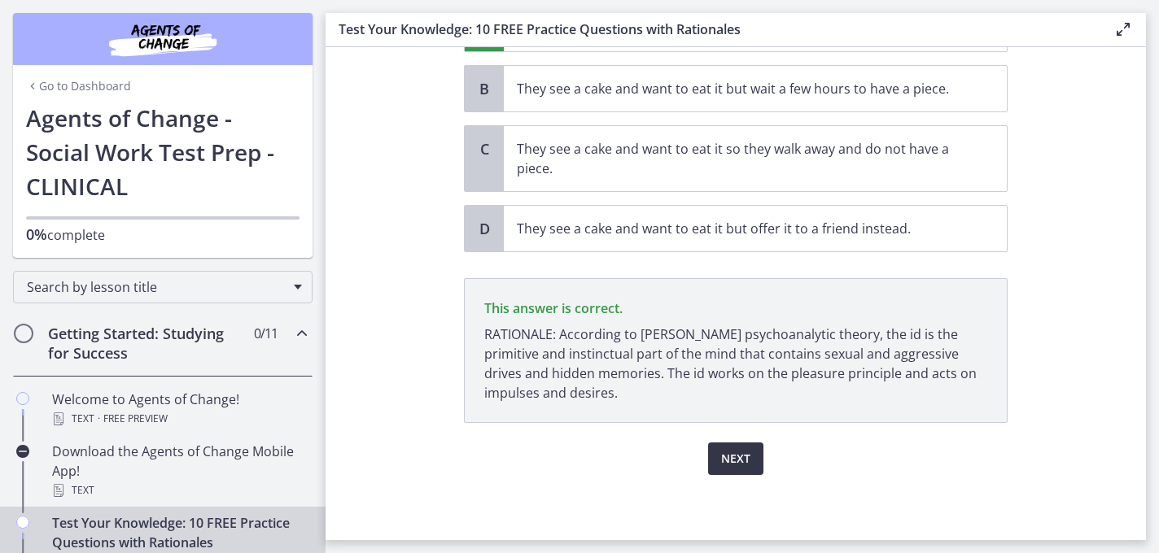
click at [743, 459] on span "Next" at bounding box center [735, 459] width 29 height 20
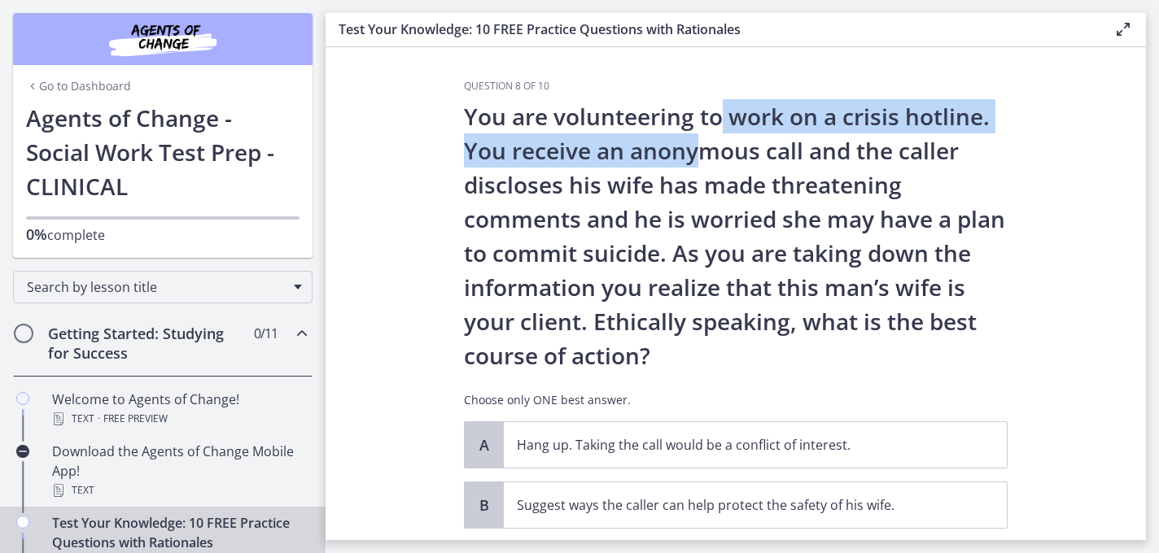
drag, startPoint x: 719, startPoint y: 117, endPoint x: 707, endPoint y: 160, distance: 43.8
click at [707, 160] on p "You are volunteering to work on a crisis hotline. You receive an anonymous call…" at bounding box center [736, 235] width 544 height 273
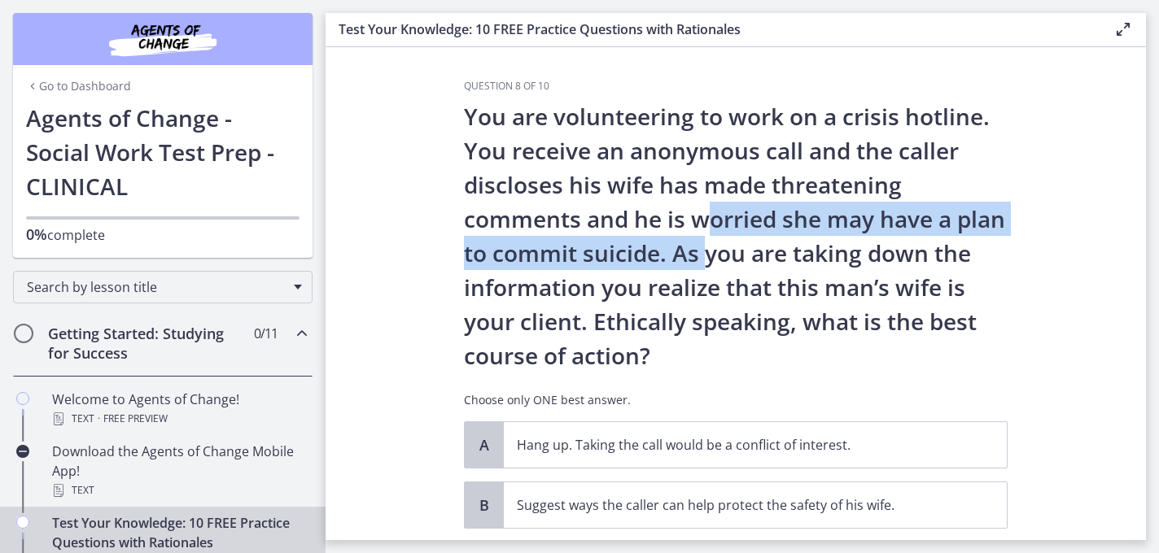
drag, startPoint x: 704, startPoint y: 217, endPoint x: 704, endPoint y: 255, distance: 37.4
click at [704, 255] on p "You are volunteering to work on a crisis hotline. You receive an anonymous call…" at bounding box center [736, 235] width 544 height 273
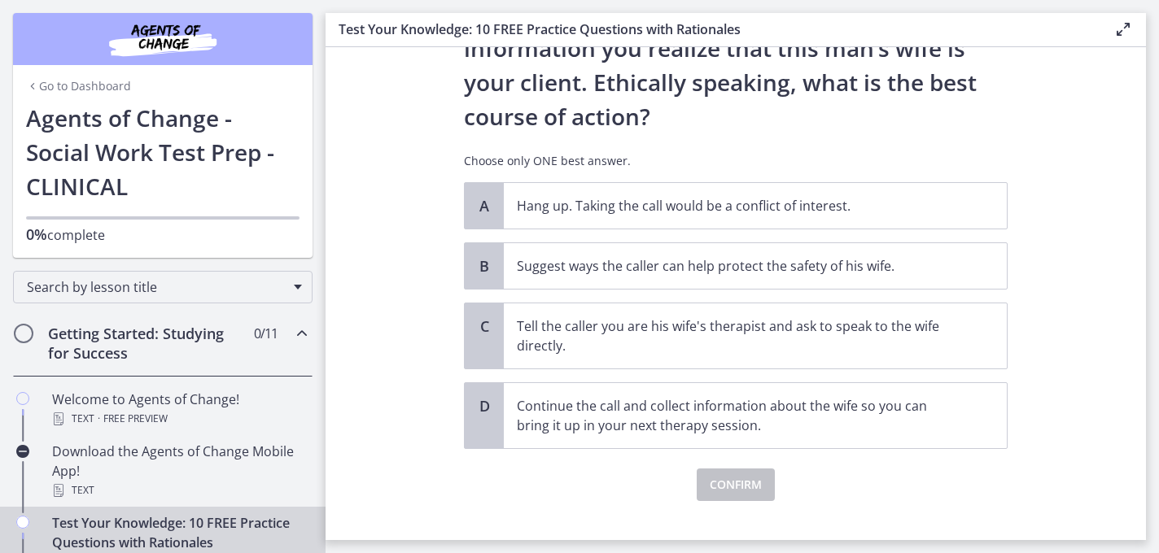
scroll to position [265, 0]
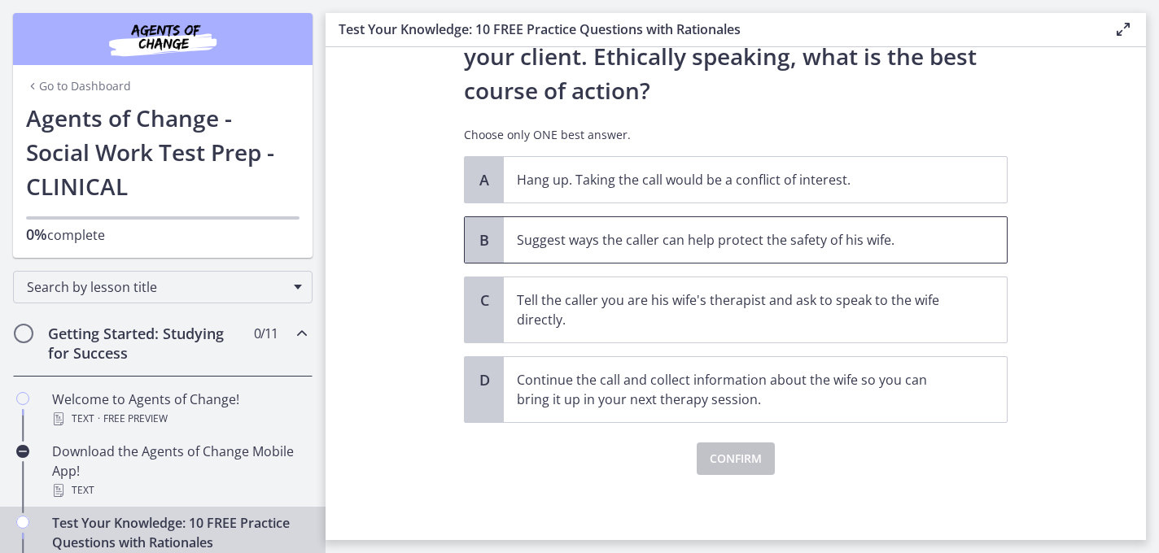
click at [928, 247] on p "Suggest ways the caller can help protect the safety of his wife." at bounding box center [739, 240] width 444 height 20
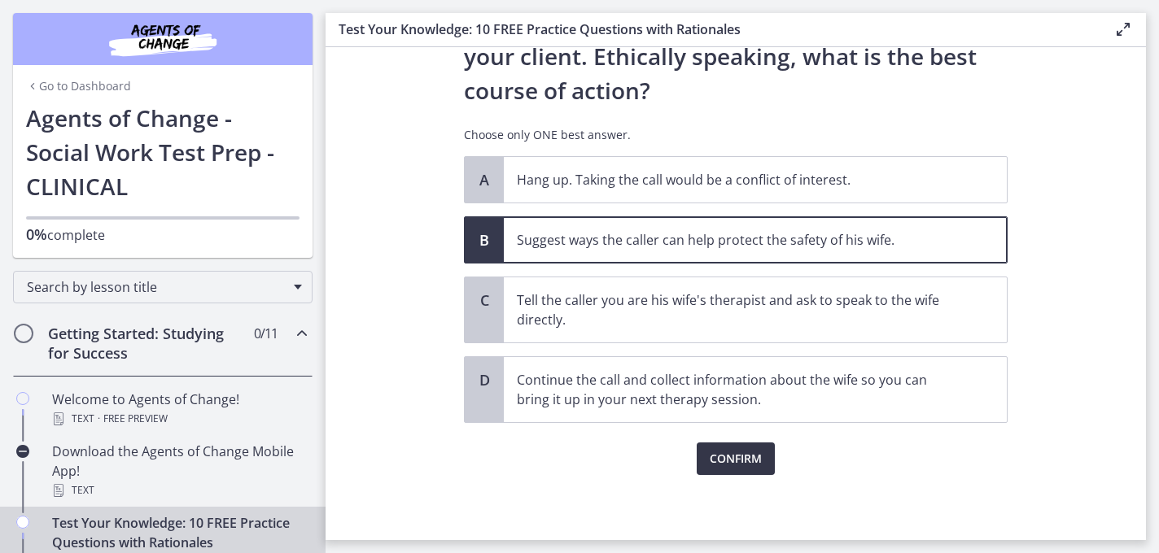
click at [735, 457] on span "Confirm" at bounding box center [736, 459] width 52 height 20
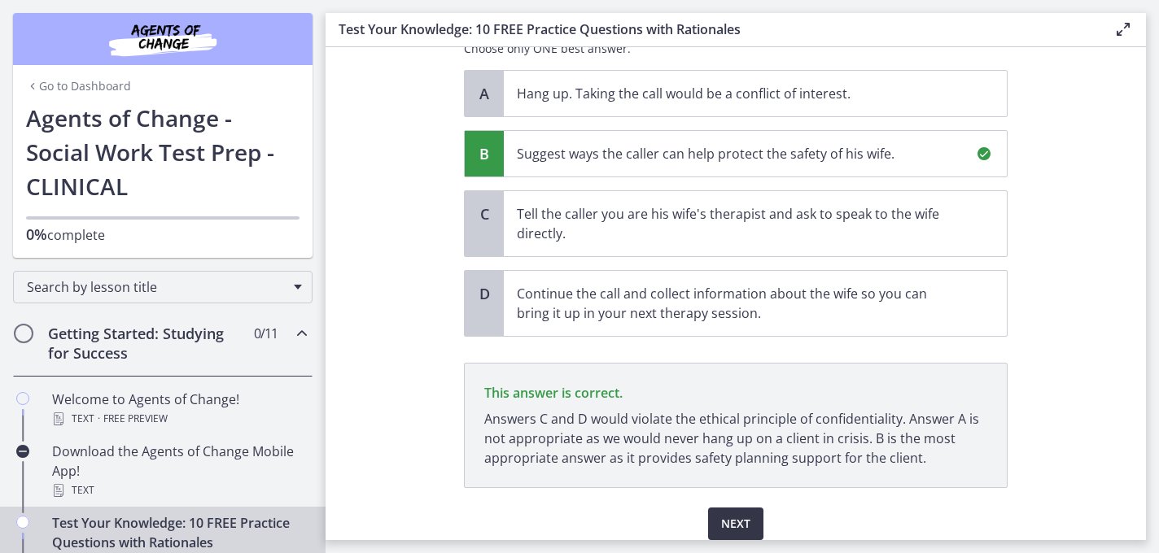
scroll to position [417, 0]
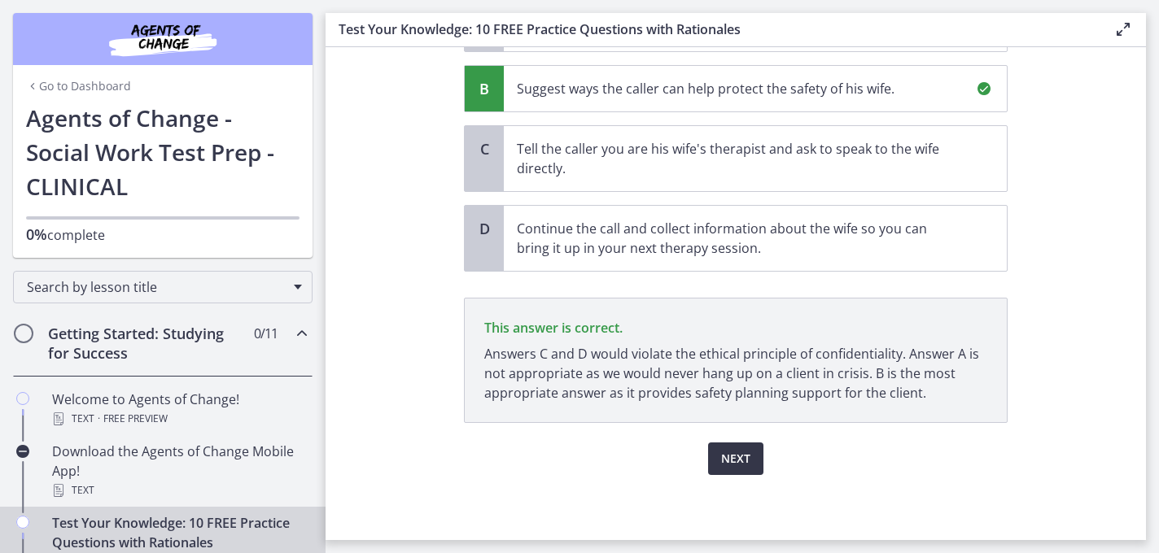
click at [735, 457] on span "Next" at bounding box center [735, 459] width 29 height 20
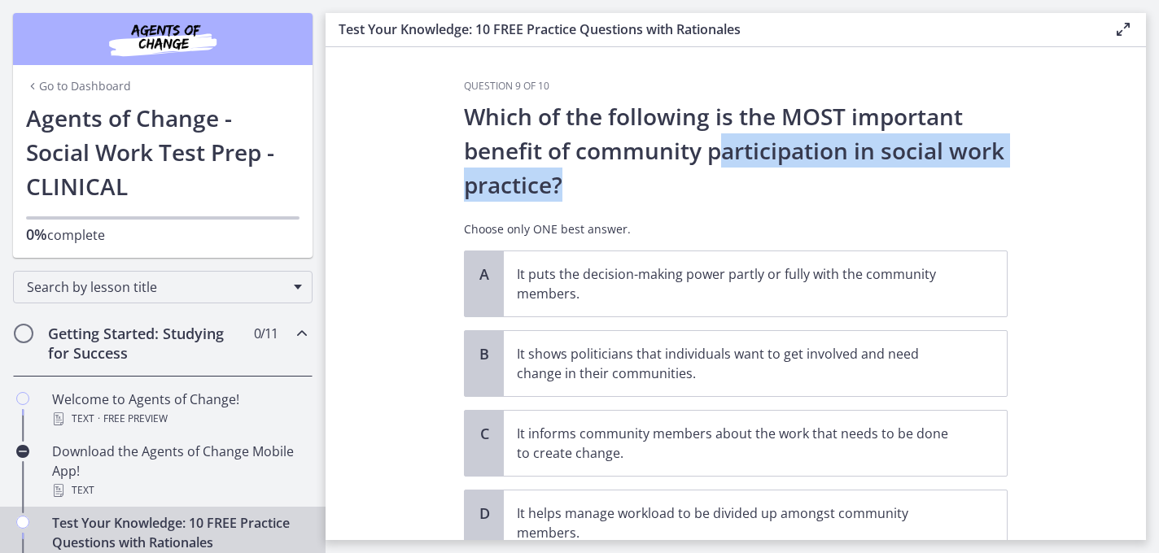
drag, startPoint x: 719, startPoint y: 155, endPoint x: 728, endPoint y: 193, distance: 39.1
click at [728, 193] on p "Which of the following is the MOST important benefit of community participation…" at bounding box center [736, 150] width 544 height 103
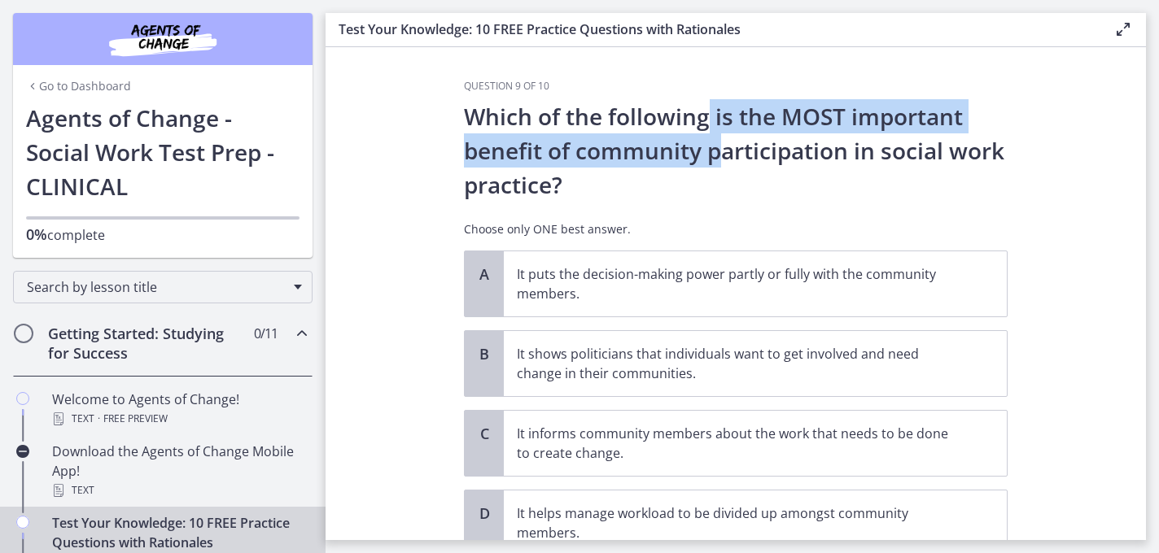
drag, startPoint x: 708, startPoint y: 112, endPoint x: 715, endPoint y: 142, distance: 31.8
click at [715, 142] on p "Which of the following is the MOST important benefit of community participation…" at bounding box center [736, 150] width 544 height 103
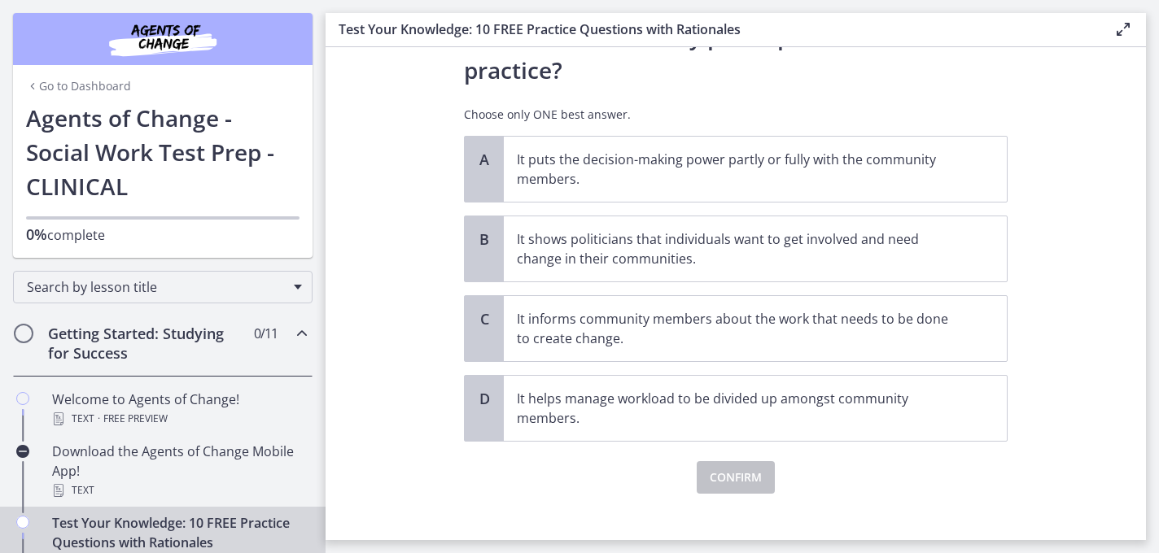
scroll to position [133, 0]
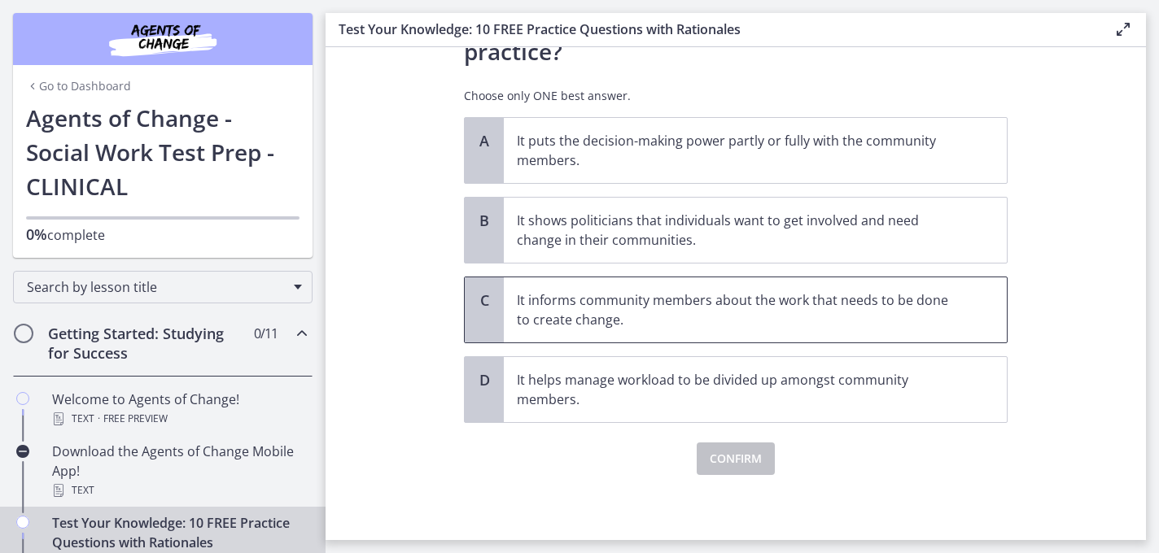
click at [769, 309] on p "It informs community members about the work that needs to be done to create cha…" at bounding box center [739, 310] width 444 height 39
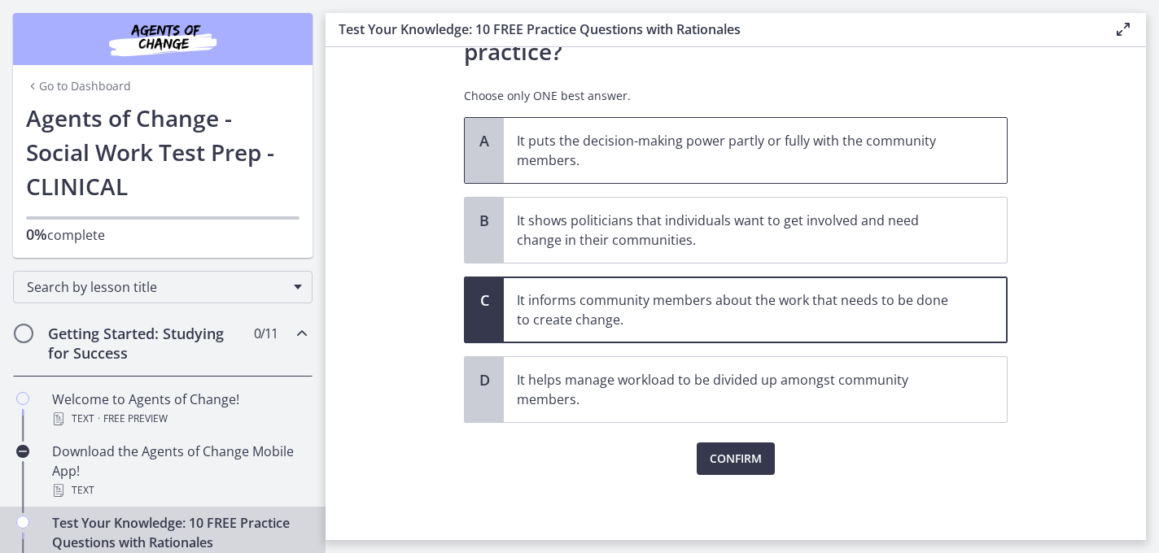
click at [750, 163] on p "It puts the decision-making power partly or fully with the community members." at bounding box center [739, 150] width 444 height 39
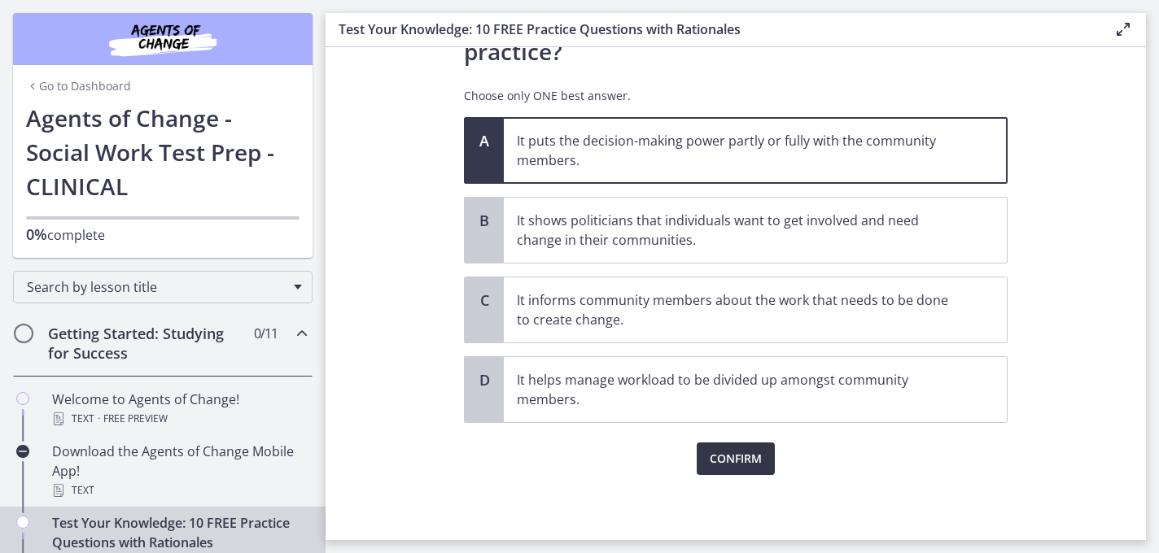
click at [745, 466] on span "Confirm" at bounding box center [736, 459] width 52 height 20
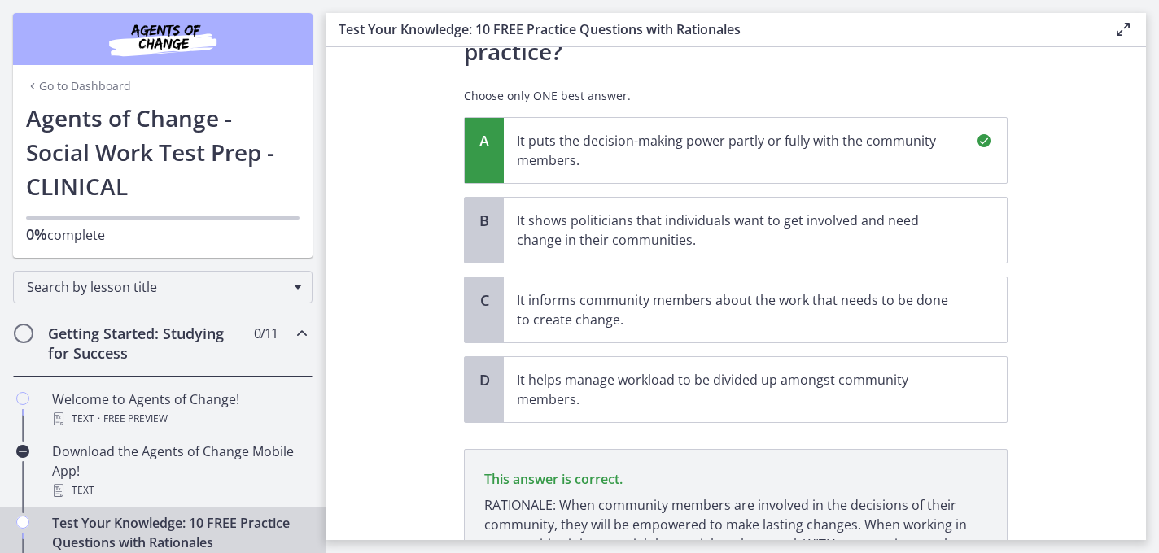
scroll to position [304, 0]
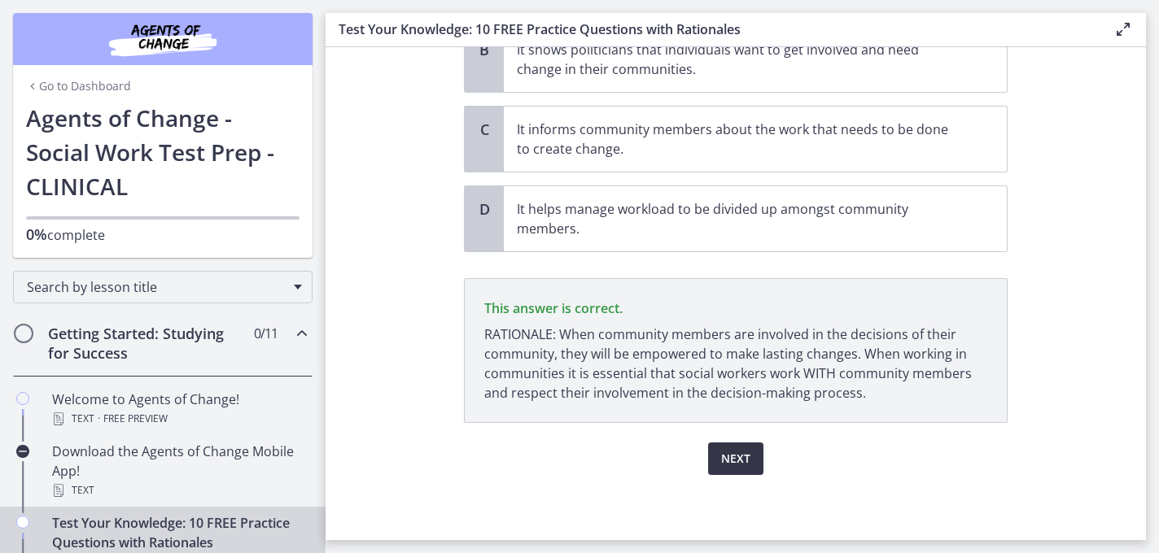
click at [745, 466] on span "Next" at bounding box center [735, 459] width 29 height 20
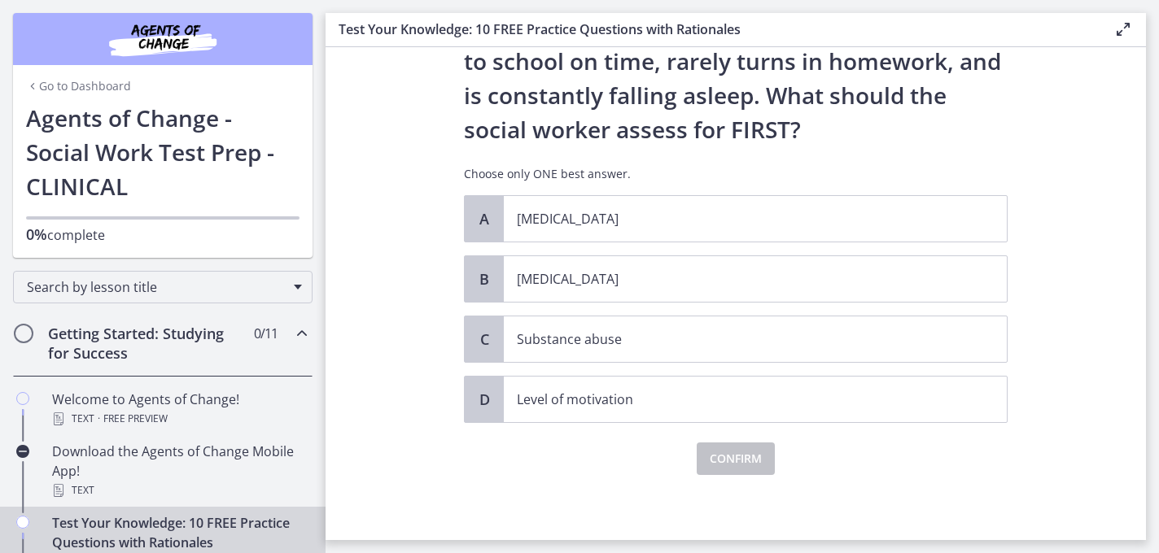
scroll to position [0, 0]
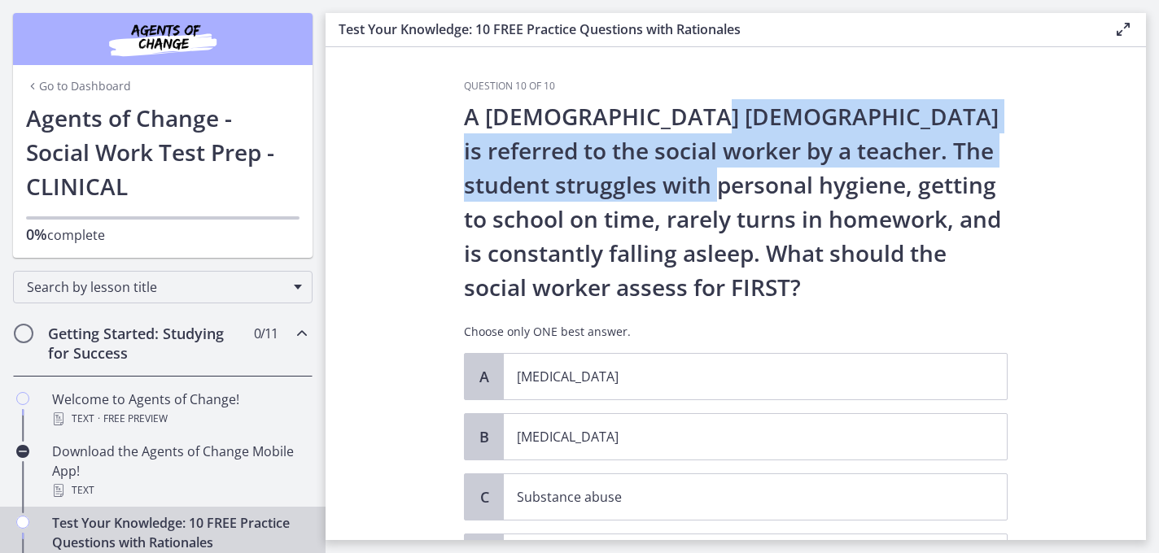
drag, startPoint x: 676, startPoint y: 108, endPoint x: 698, endPoint y: 190, distance: 85.3
click at [698, 190] on p "A [DEMOGRAPHIC_DATA] [DEMOGRAPHIC_DATA] is referred to the social worker by a t…" at bounding box center [736, 201] width 544 height 205
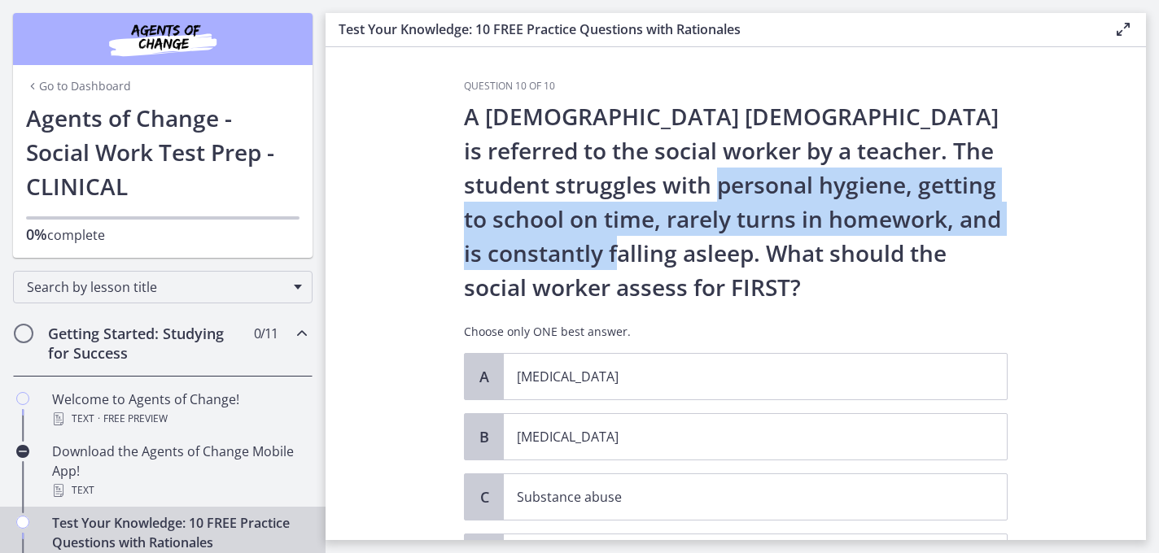
drag, startPoint x: 700, startPoint y: 193, endPoint x: 698, endPoint y: 260, distance: 67.6
click at [698, 260] on p "A [DEMOGRAPHIC_DATA] [DEMOGRAPHIC_DATA] is referred to the social worker by a t…" at bounding box center [736, 201] width 544 height 205
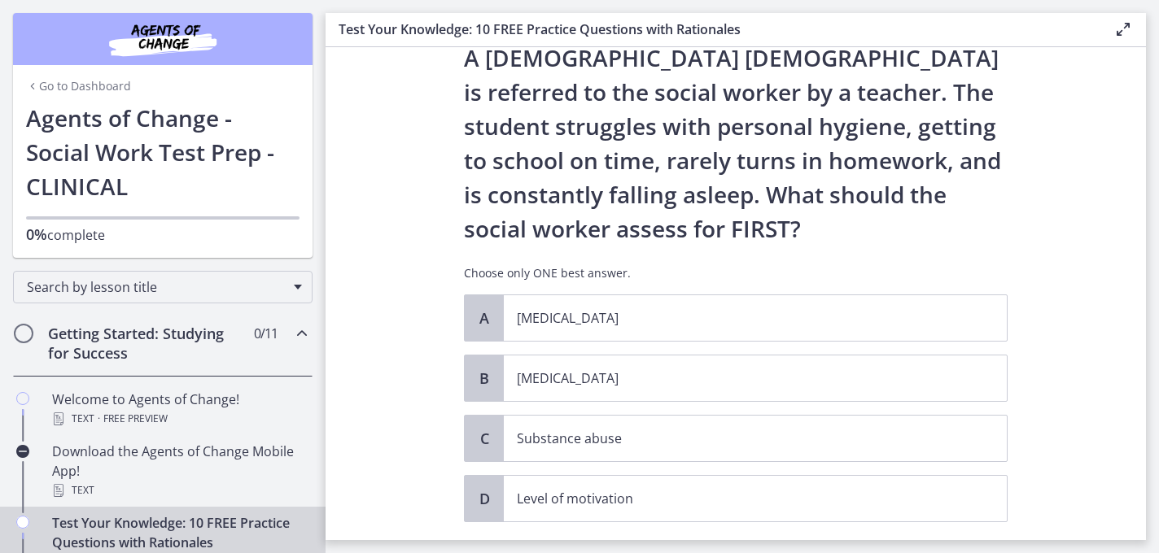
scroll to position [65, 0]
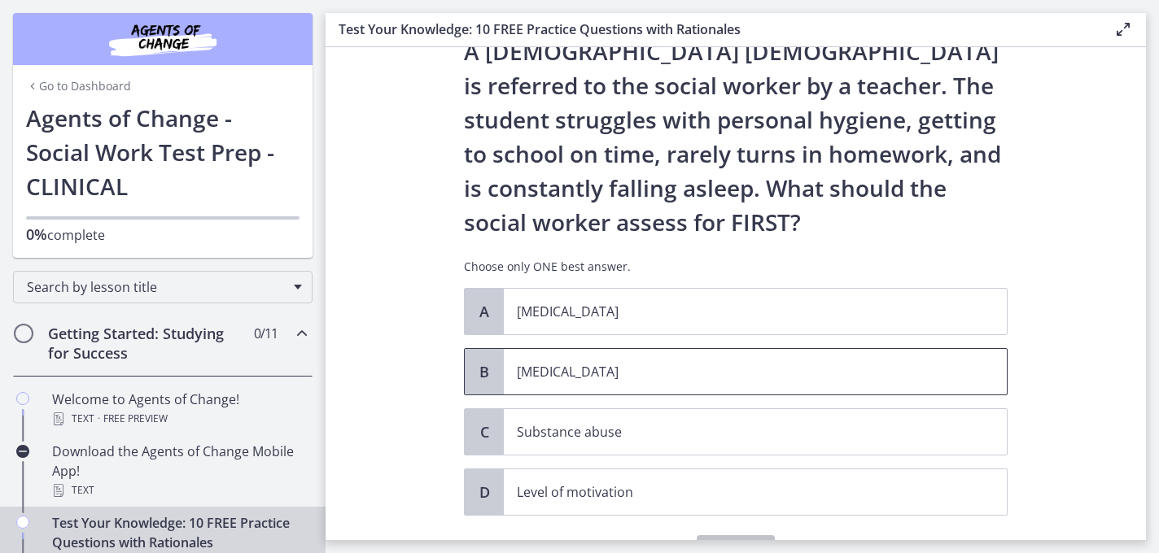
click at [651, 375] on p "[MEDICAL_DATA]" at bounding box center [739, 372] width 444 height 20
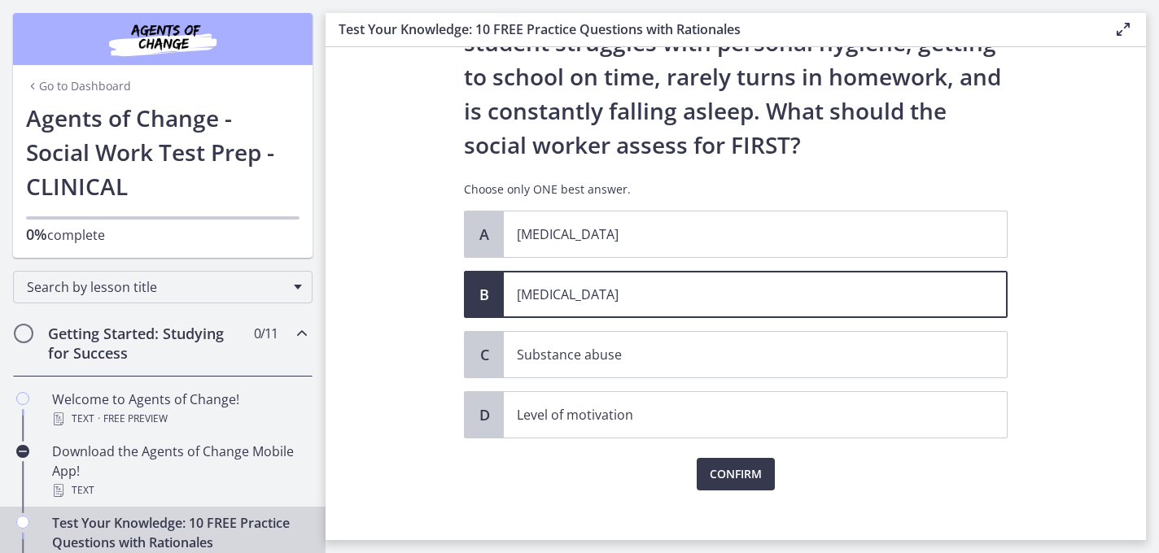
scroll to position [158, 0]
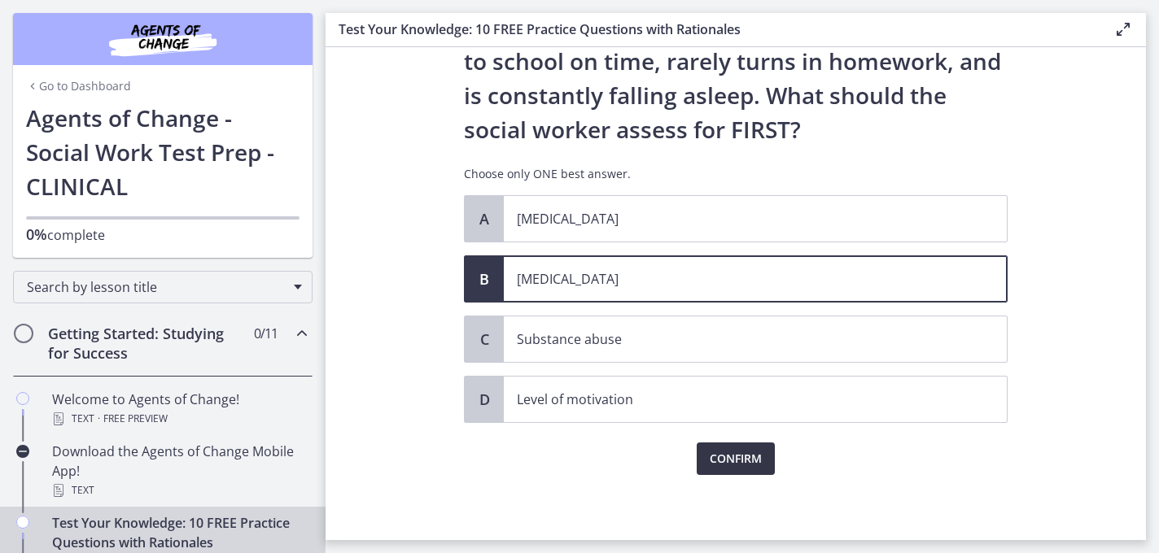
click at [706, 453] on button "Confirm" at bounding box center [736, 459] width 78 height 33
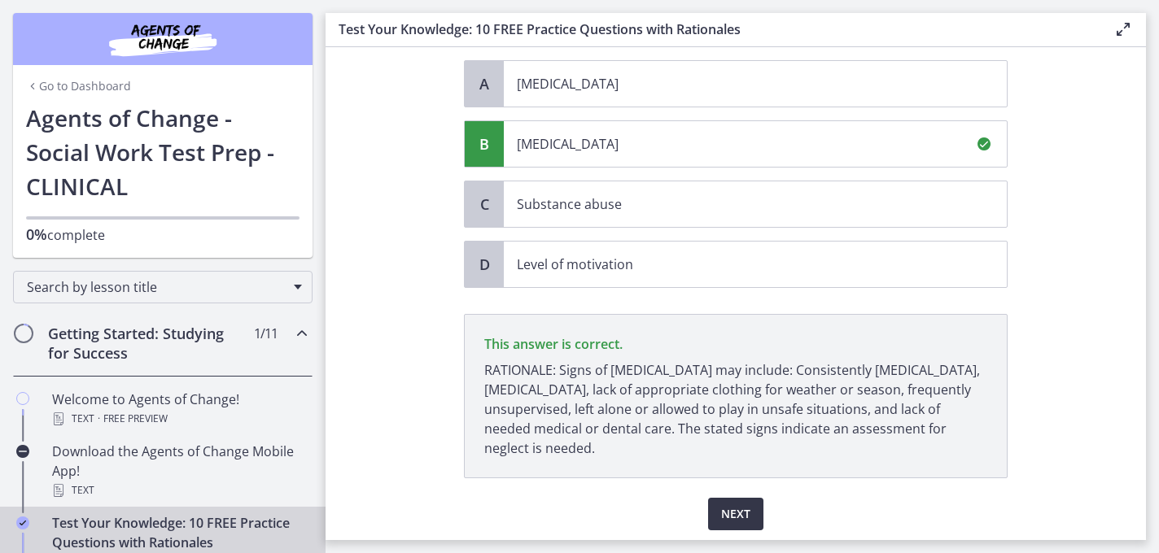
scroll to position [348, 0]
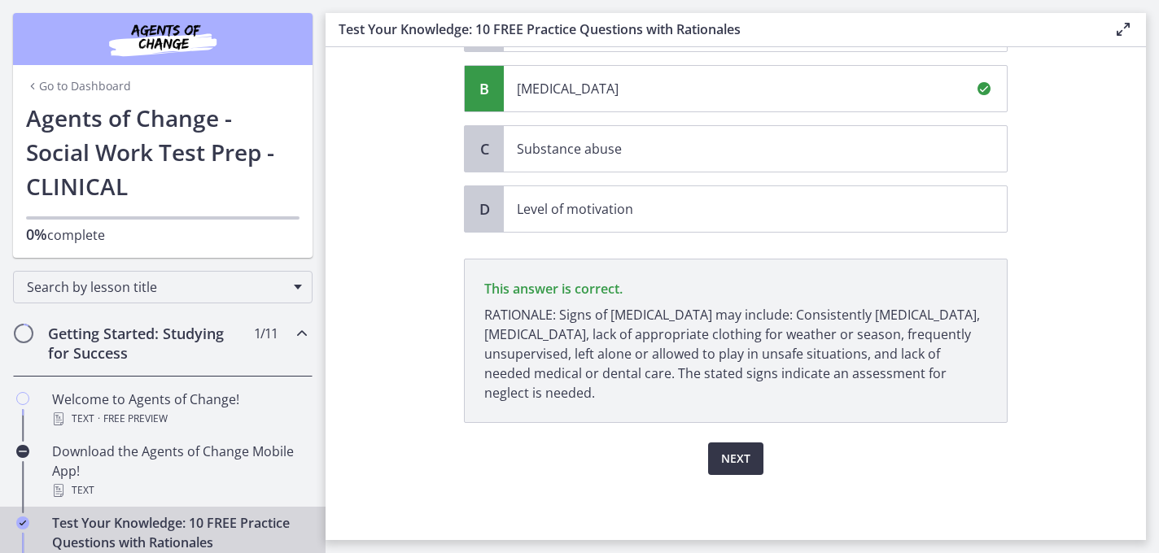
click at [737, 457] on span "Next" at bounding box center [735, 459] width 29 height 20
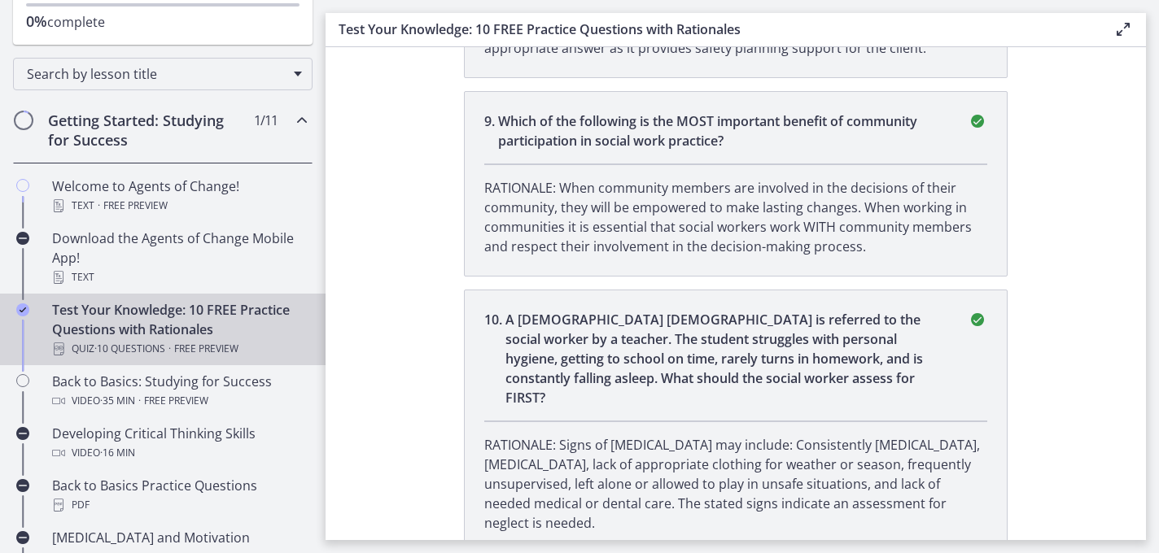
scroll to position [216, 0]
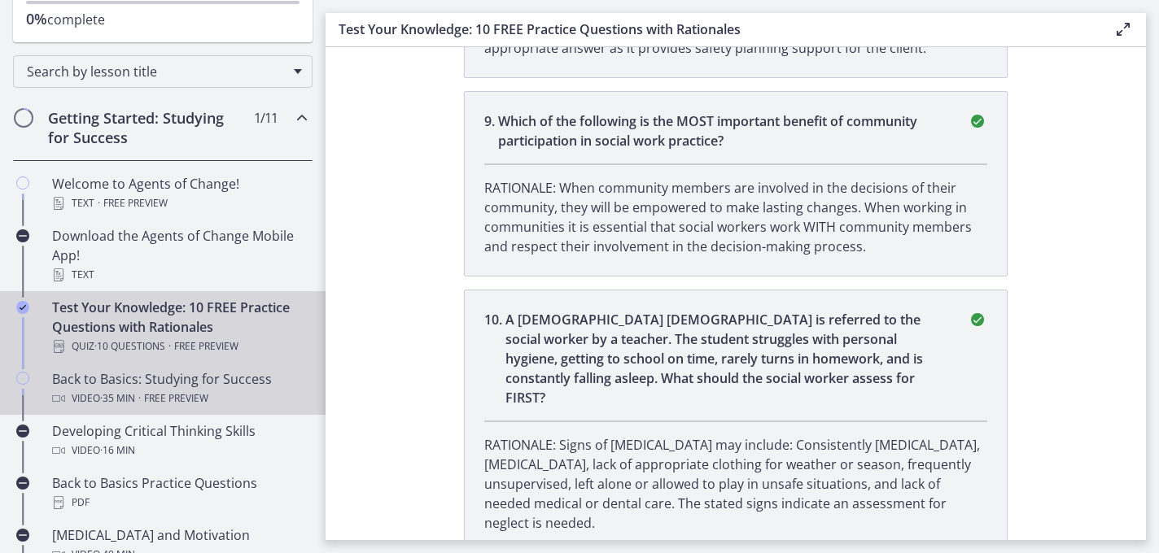
click at [257, 392] on div "Video · 35 min · Free preview" at bounding box center [179, 399] width 254 height 20
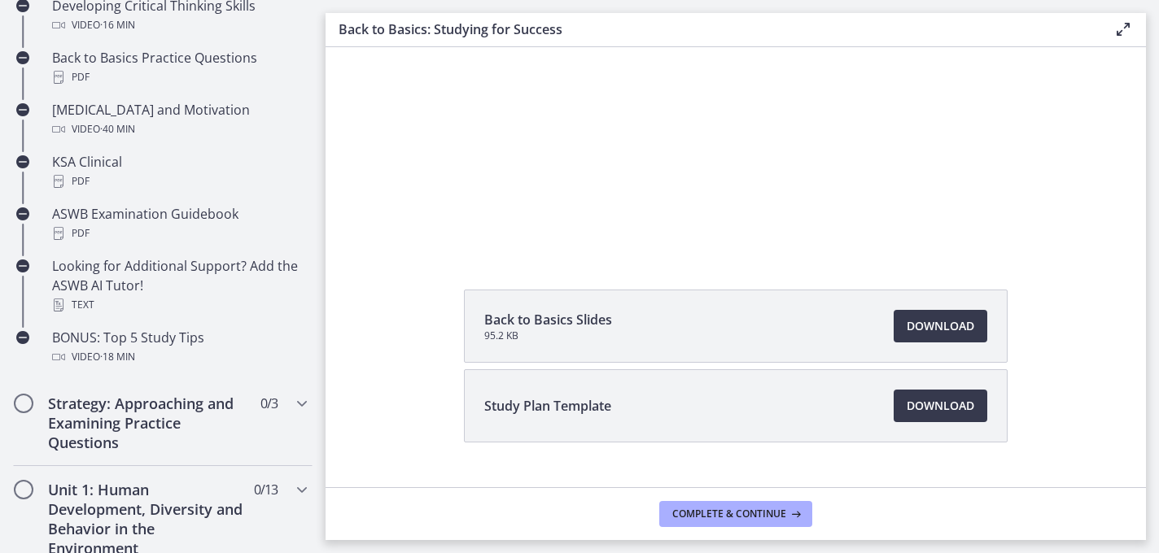
scroll to position [649, 0]
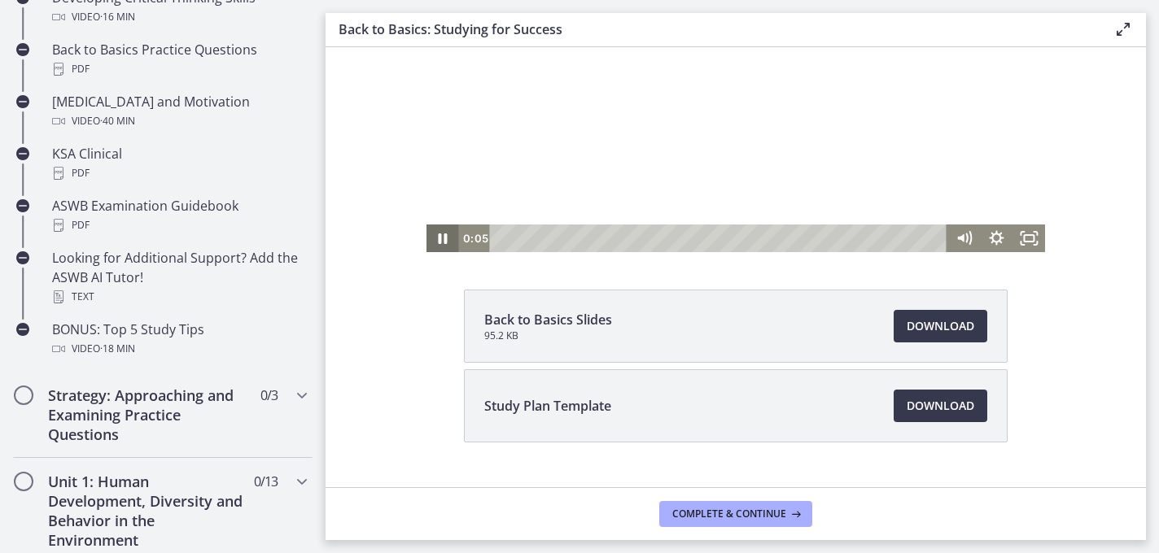
click at [441, 238] on icon "Pause" at bounding box center [442, 239] width 33 height 28
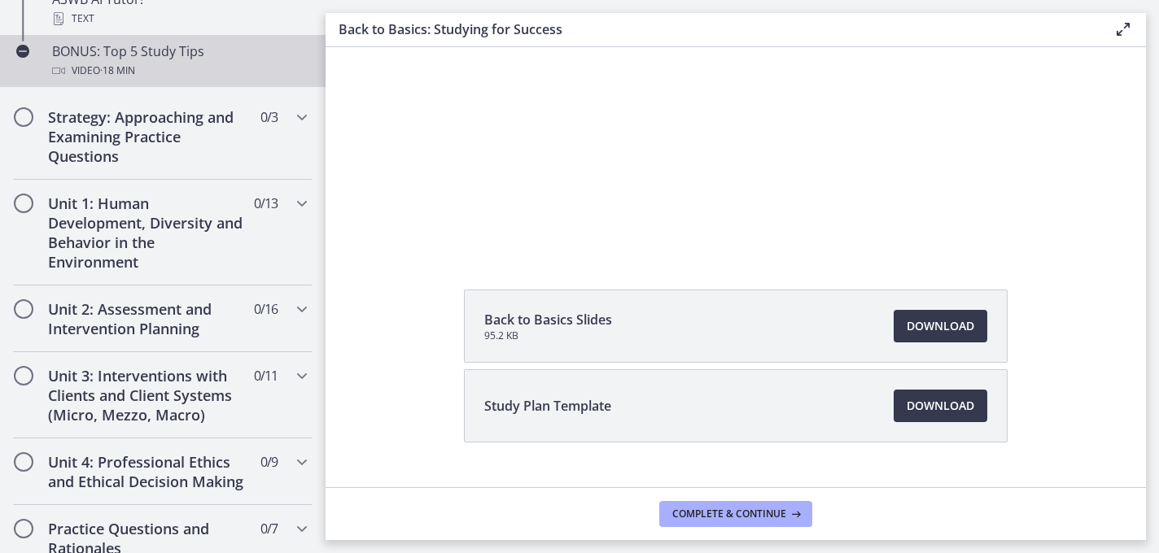
scroll to position [964, 0]
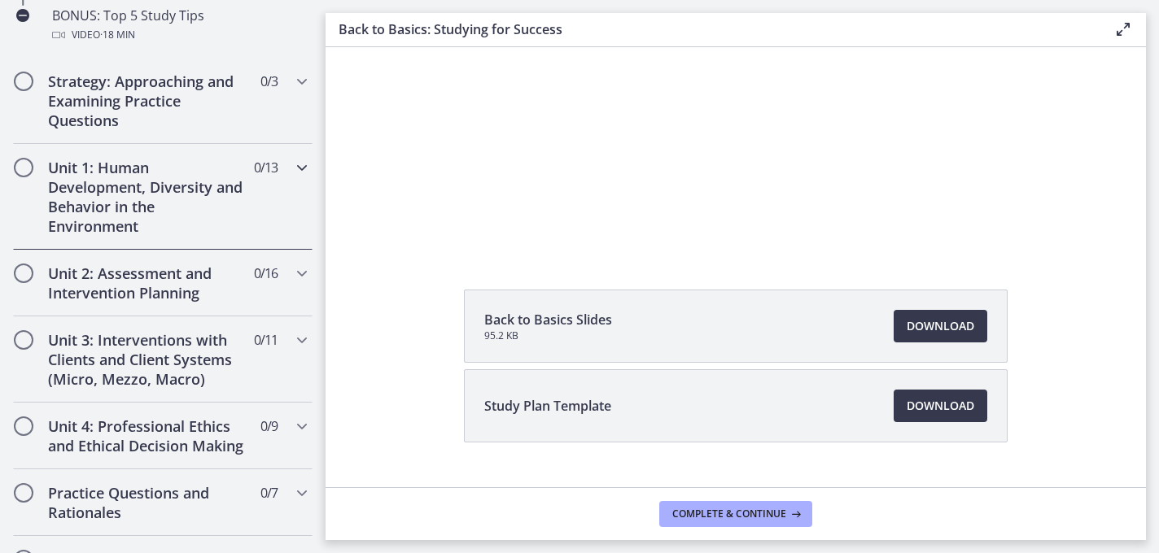
click at [299, 169] on icon "Chapters" at bounding box center [302, 168] width 20 height 20
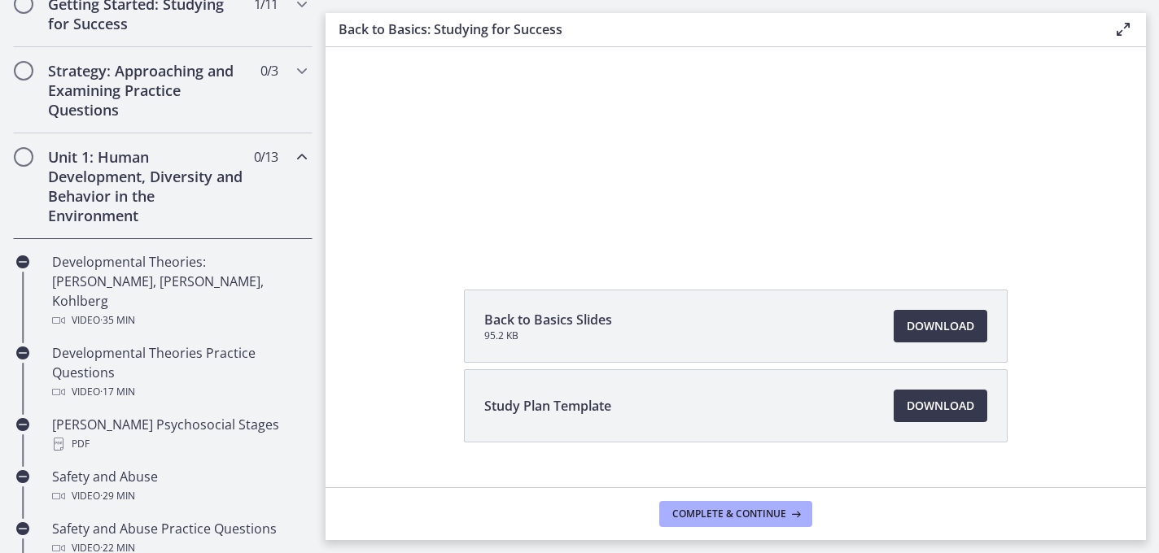
scroll to position [318, 0]
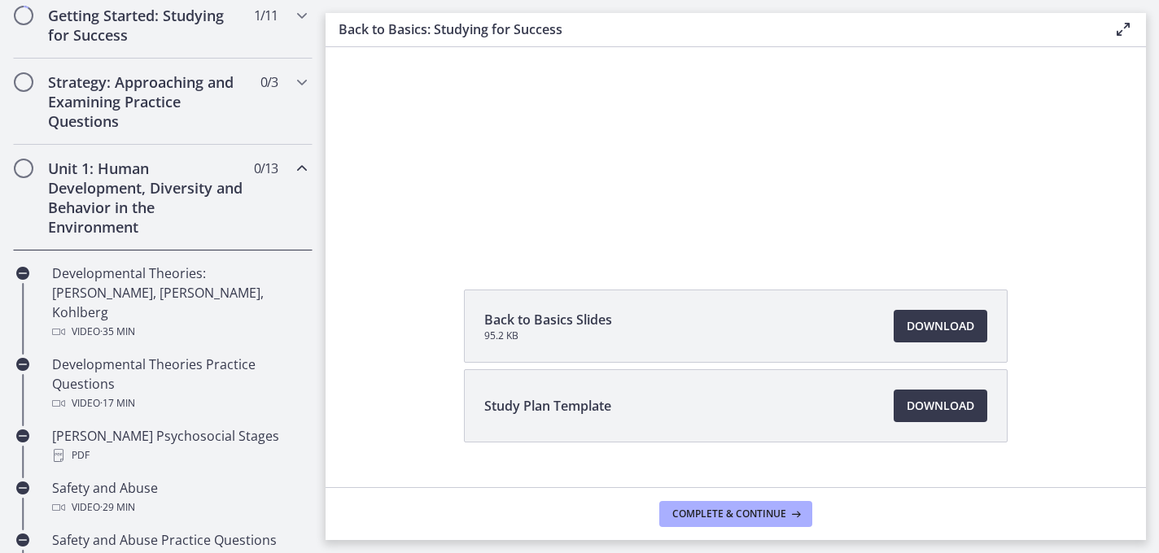
click at [290, 165] on div "Unit 1: Human Development, Diversity and Behavior in the Environment 0 / 13 Com…" at bounding box center [163, 198] width 300 height 106
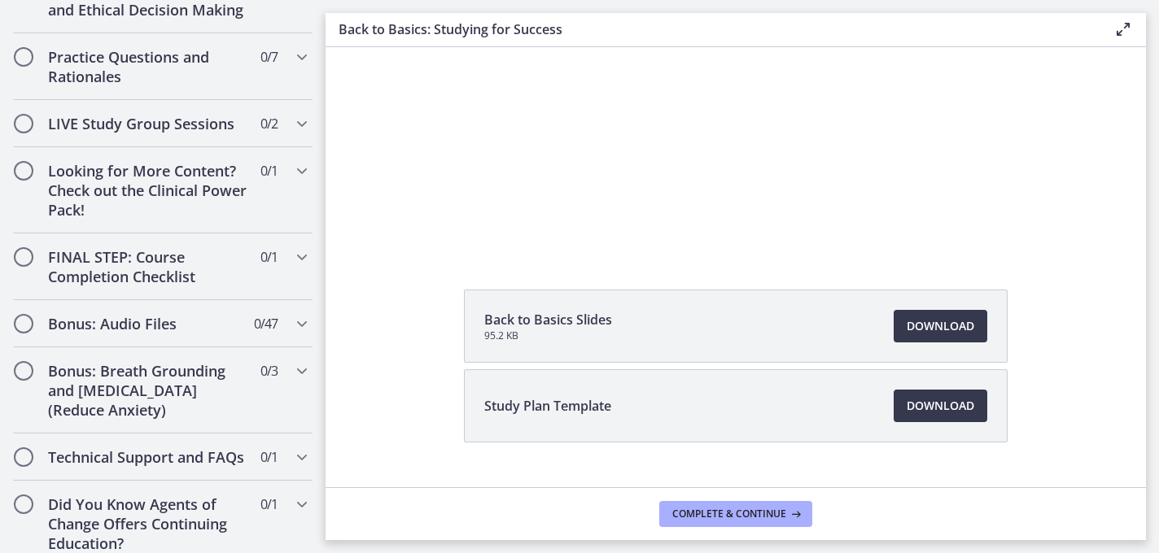
scroll to position [0, 0]
